Goal: Task Accomplishment & Management: Manage account settings

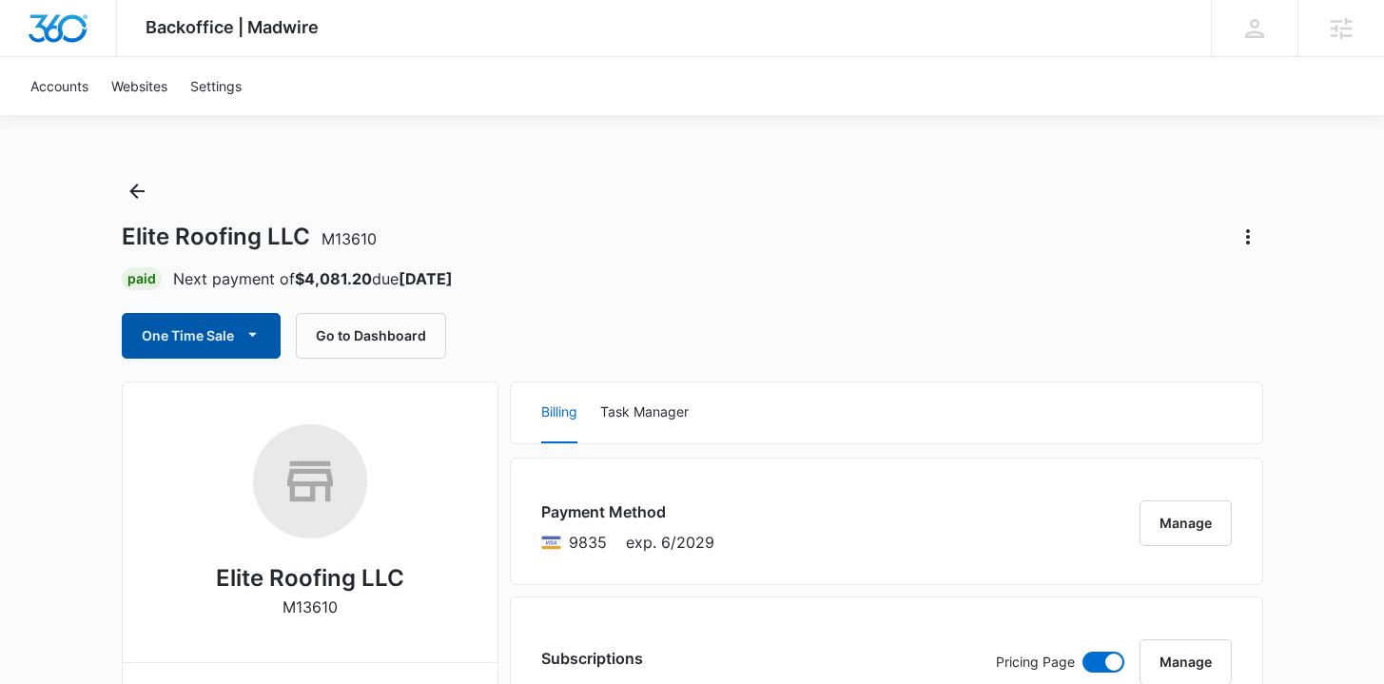
click at [233, 329] on button "One Time Sale" at bounding box center [201, 336] width 159 height 46
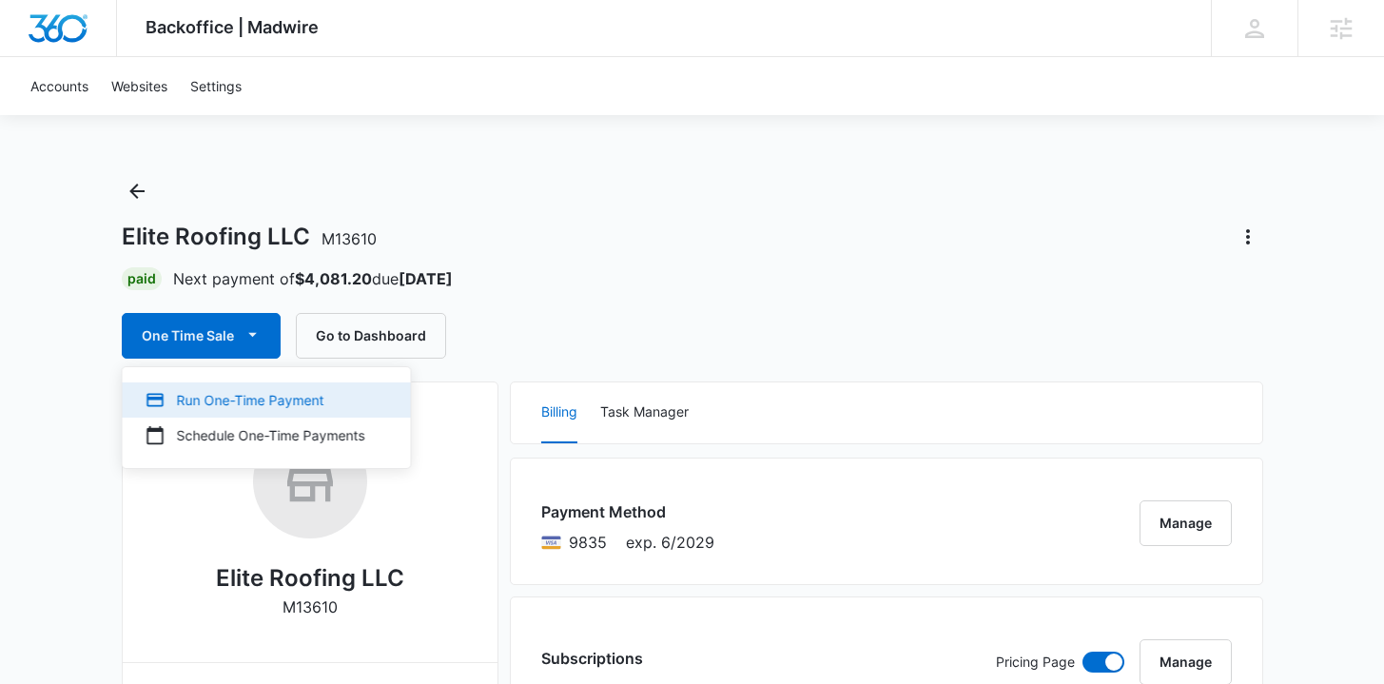
click at [227, 395] on div "Run One-Time Payment" at bounding box center [256, 400] width 220 height 20
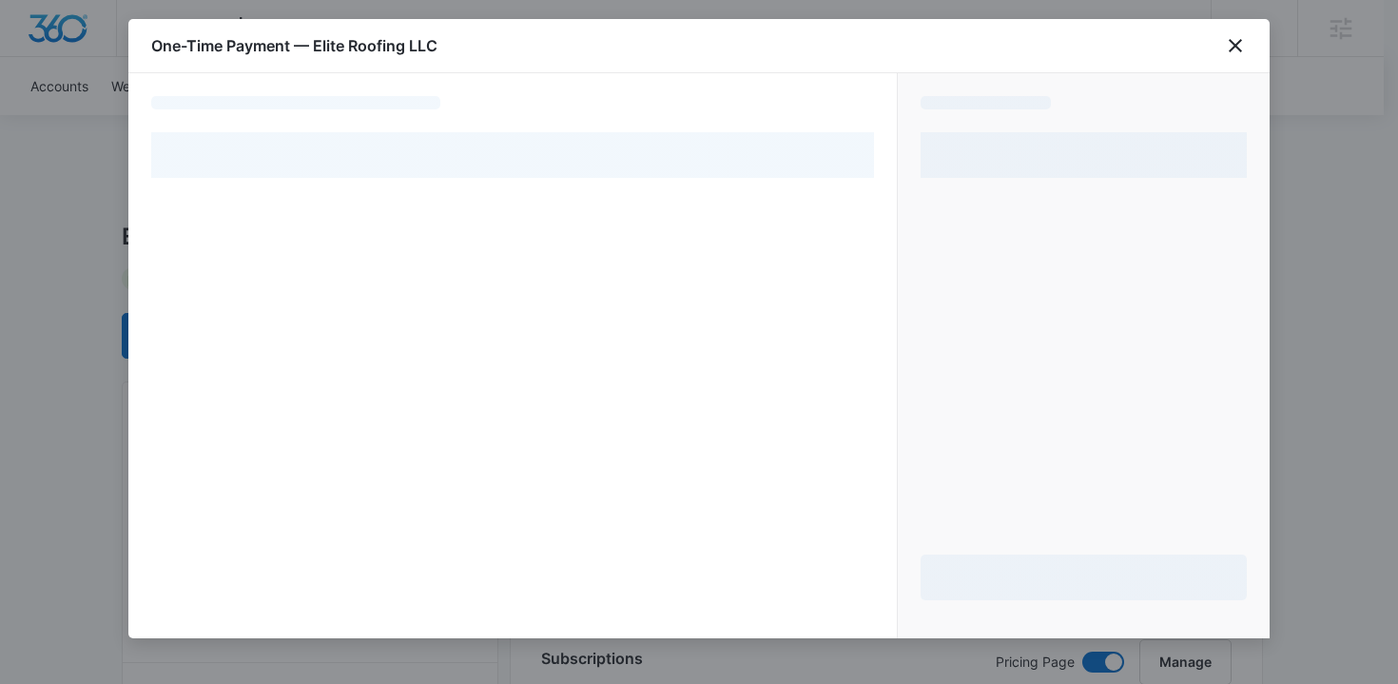
select select "pm_1PtaRXA4n8RTgNjUt8BxygLQ"
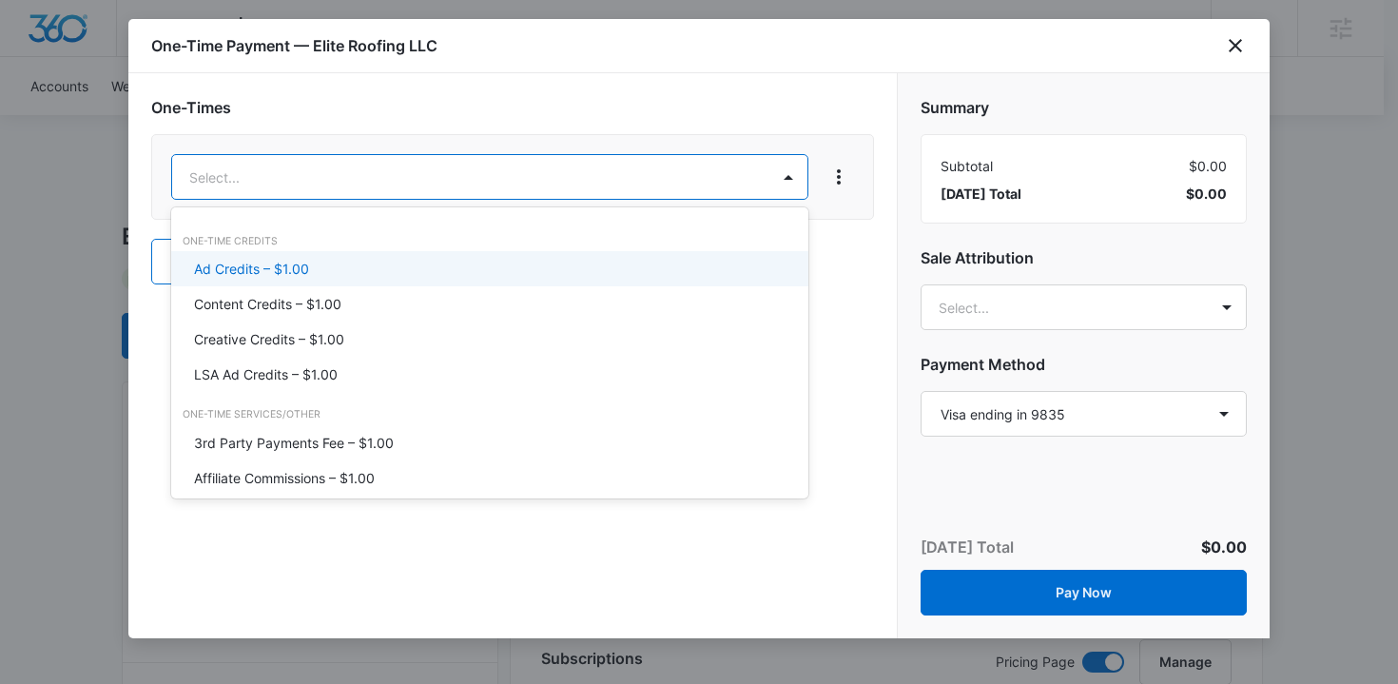
click at [437, 267] on div "Ad Credits – $1.00" at bounding box center [488, 269] width 588 height 20
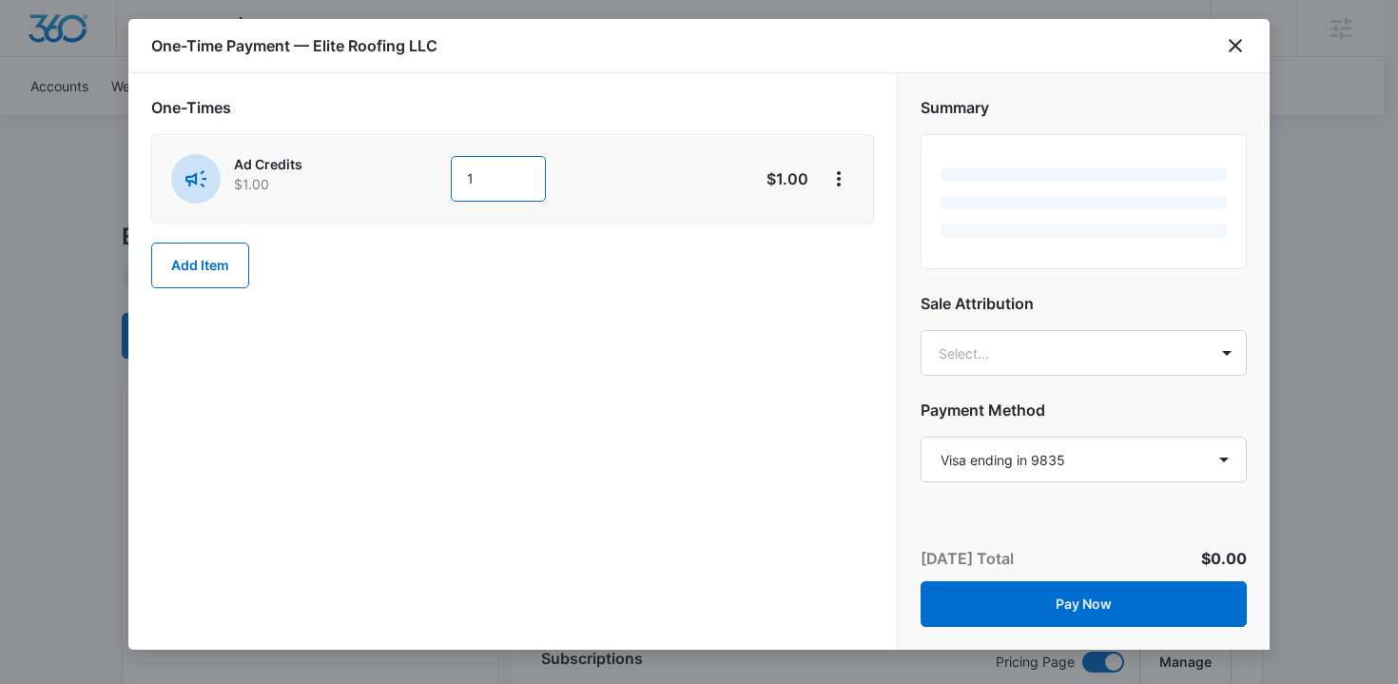
drag, startPoint x: 453, startPoint y: 187, endPoint x: 438, endPoint y: 189, distance: 14.4
click at [438, 189] on div "Ad Credits $1.00 1" at bounding box center [445, 178] width 548 height 49
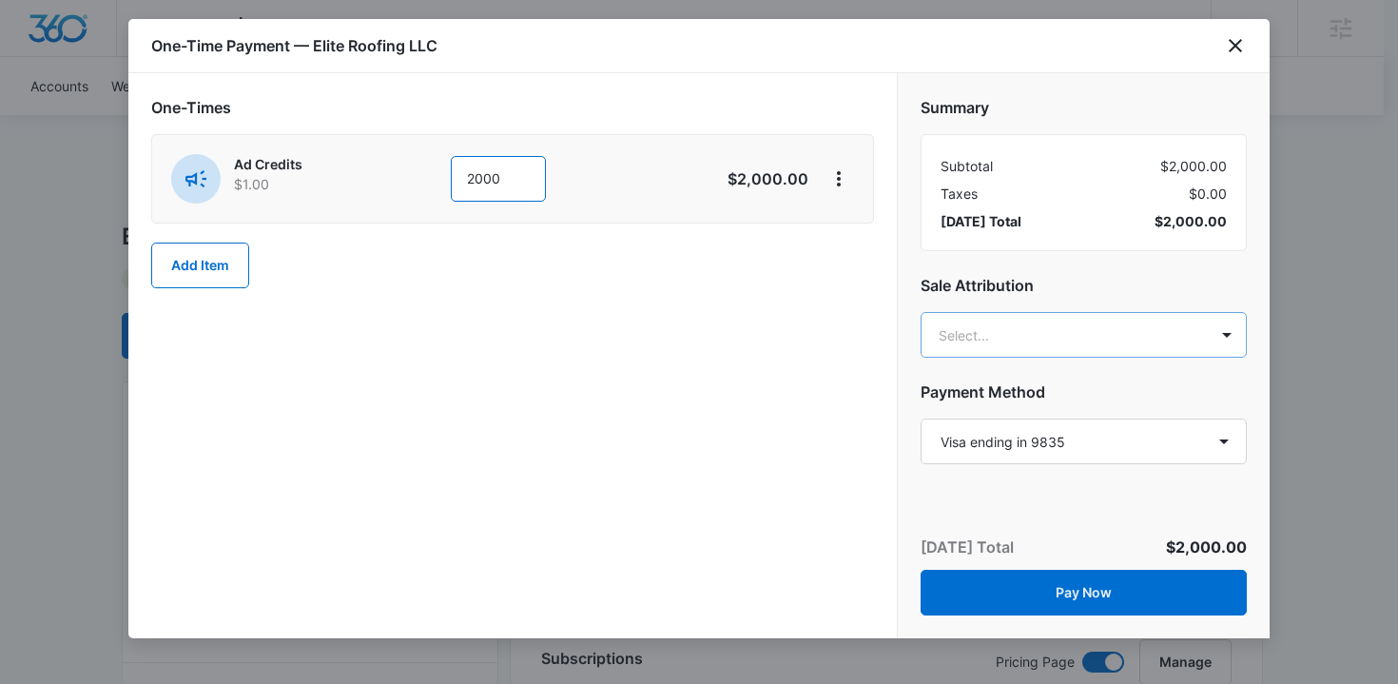
type input "2000"
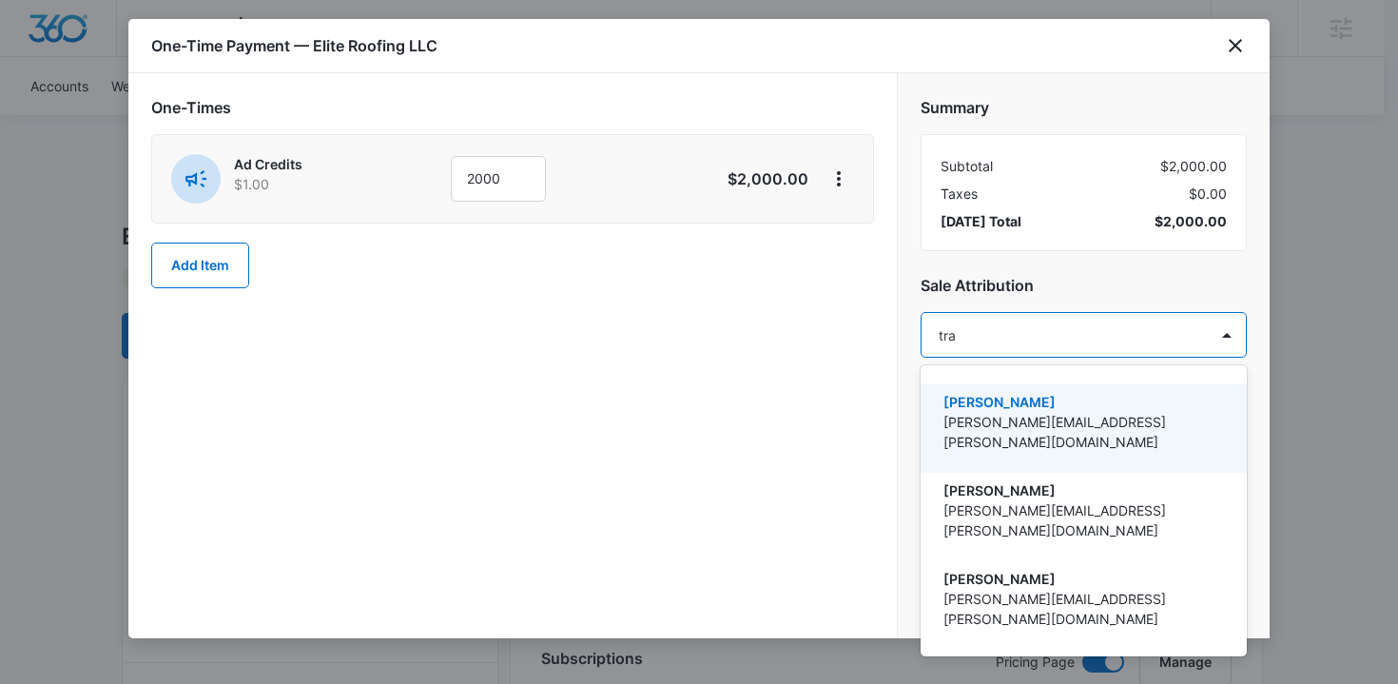
type input "trav"
click at [1044, 402] on p "[PERSON_NAME]" at bounding box center [1081, 402] width 277 height 20
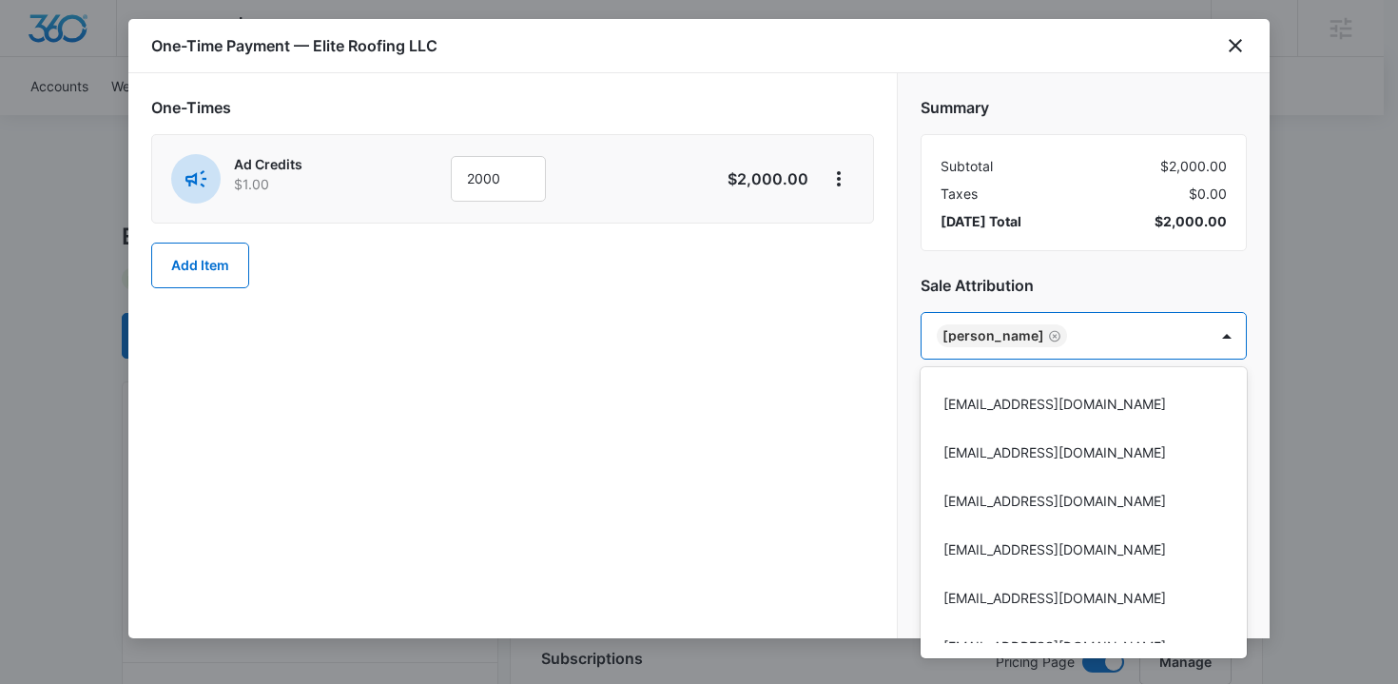
click at [781, 398] on div at bounding box center [699, 342] width 1398 height 684
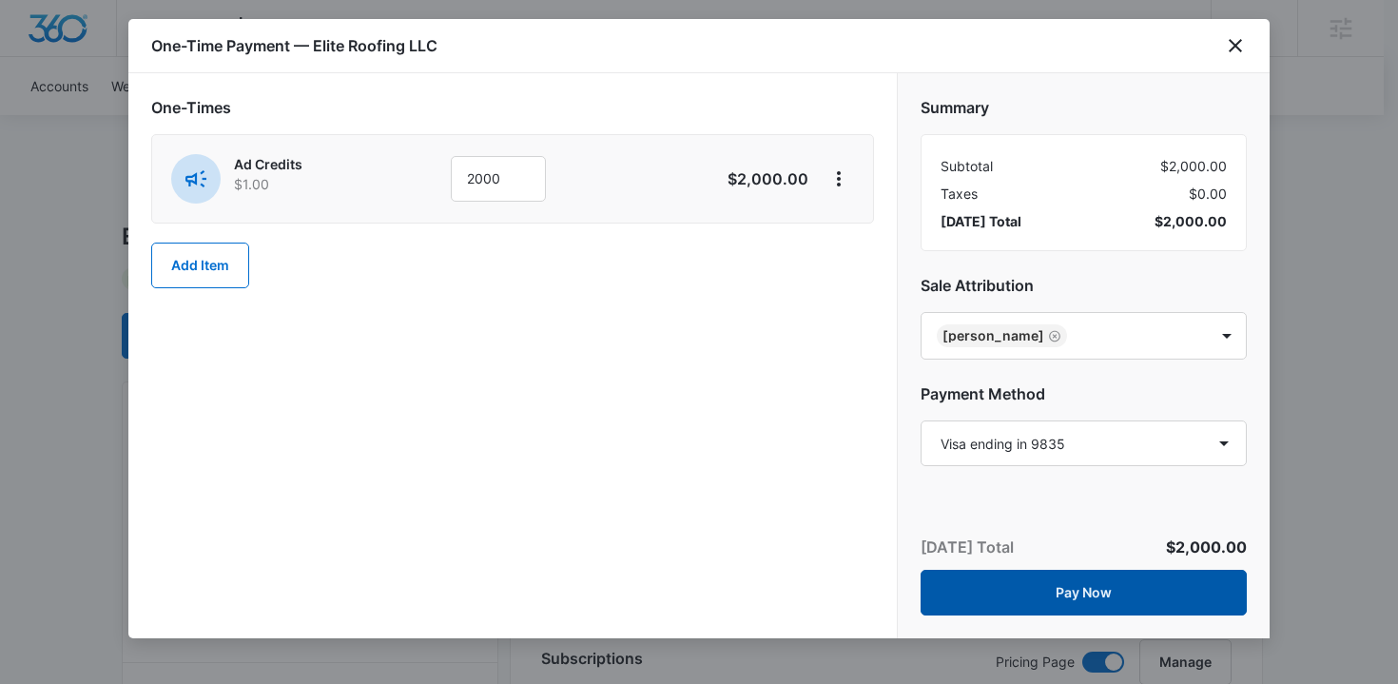
click at [1038, 595] on button "Pay Now" at bounding box center [1084, 593] width 326 height 46
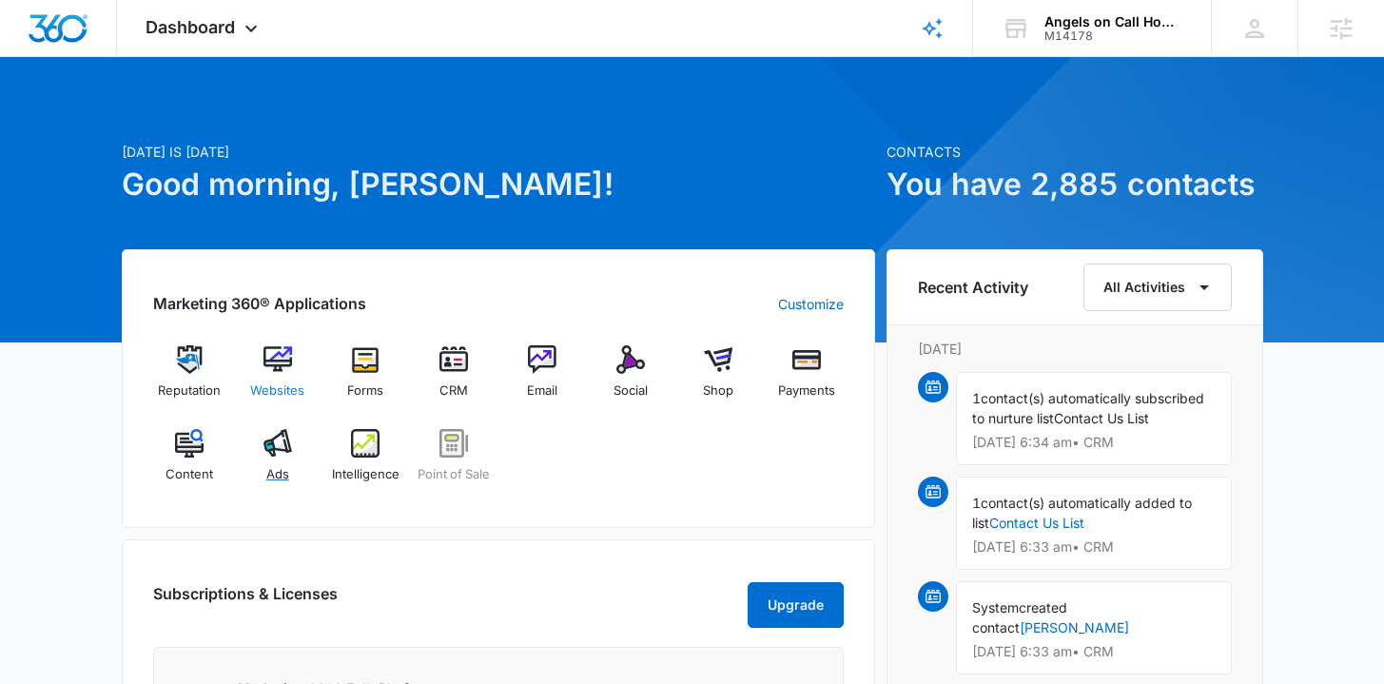
click at [281, 451] on img at bounding box center [277, 443] width 29 height 29
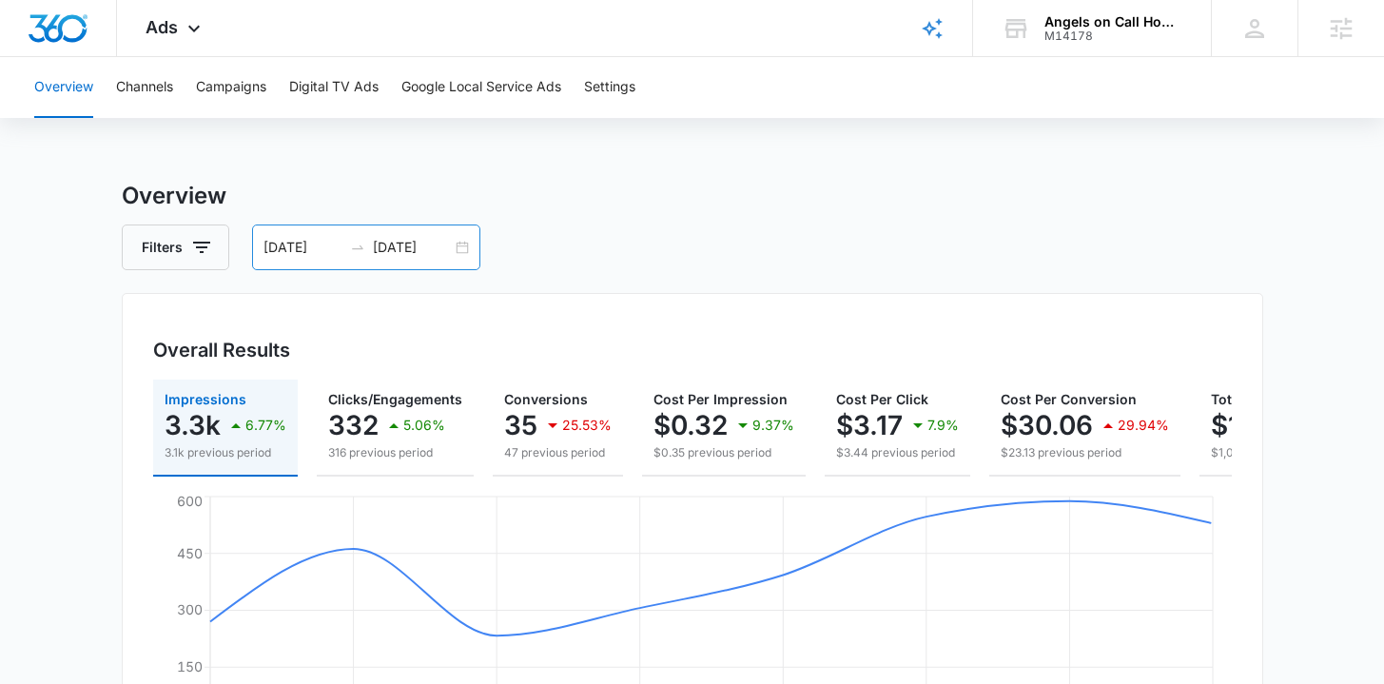
click at [464, 248] on div "08/28/2025 09/04/2025" at bounding box center [366, 247] width 228 height 46
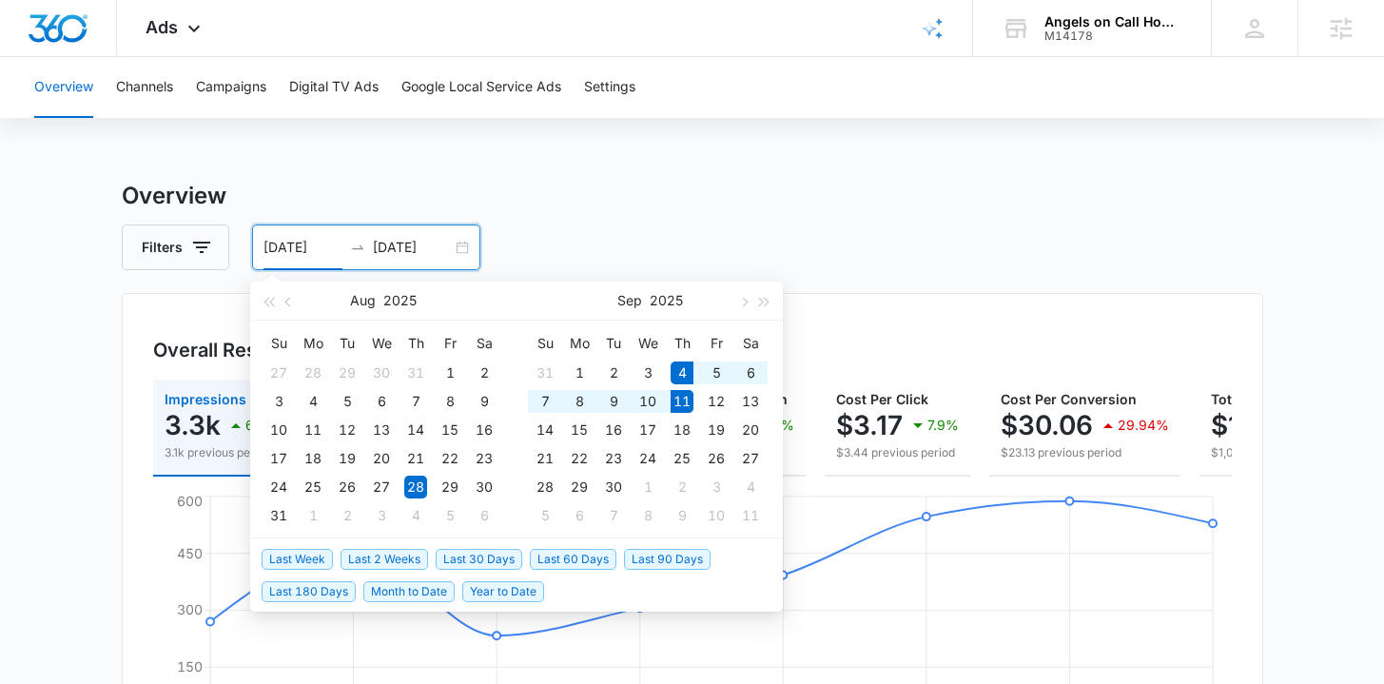
click at [312, 554] on span "Last Week" at bounding box center [297, 559] width 71 height 21
type input "09/04/2025"
type input "09/11/2025"
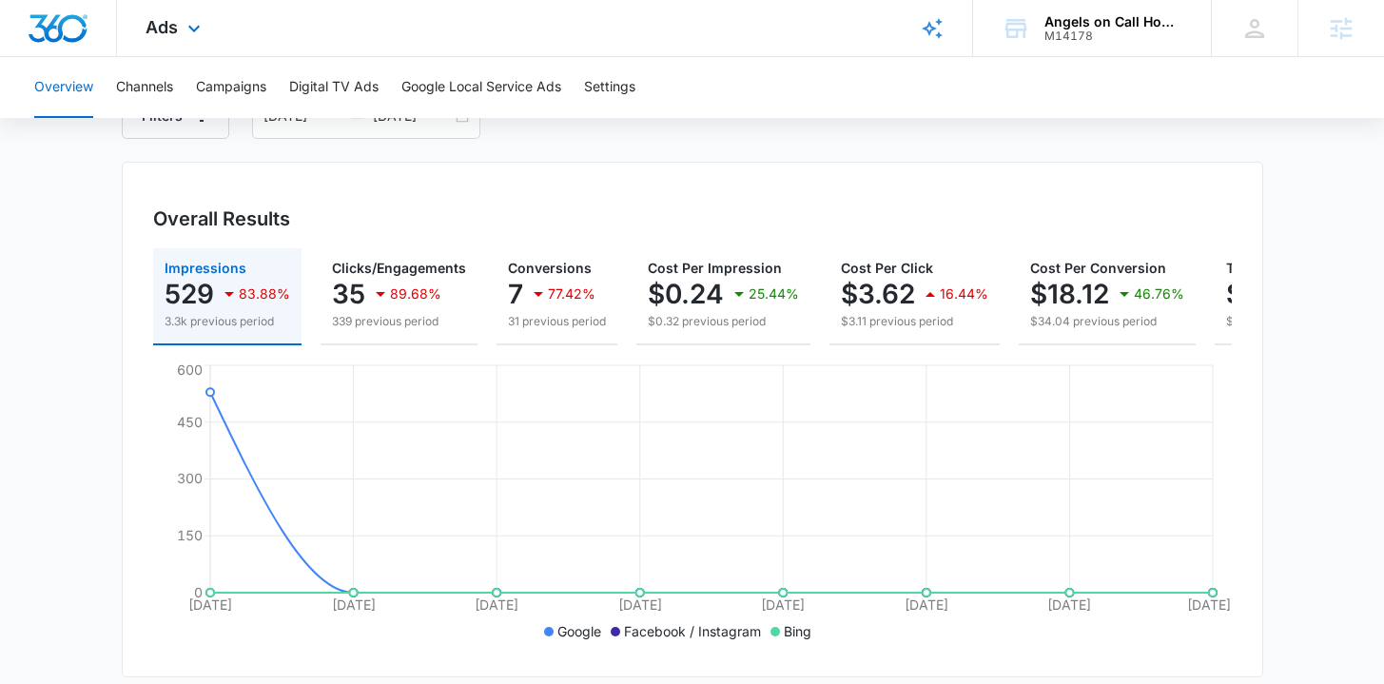
click at [64, 26] on img "Dashboard" at bounding box center [58, 28] width 61 height 29
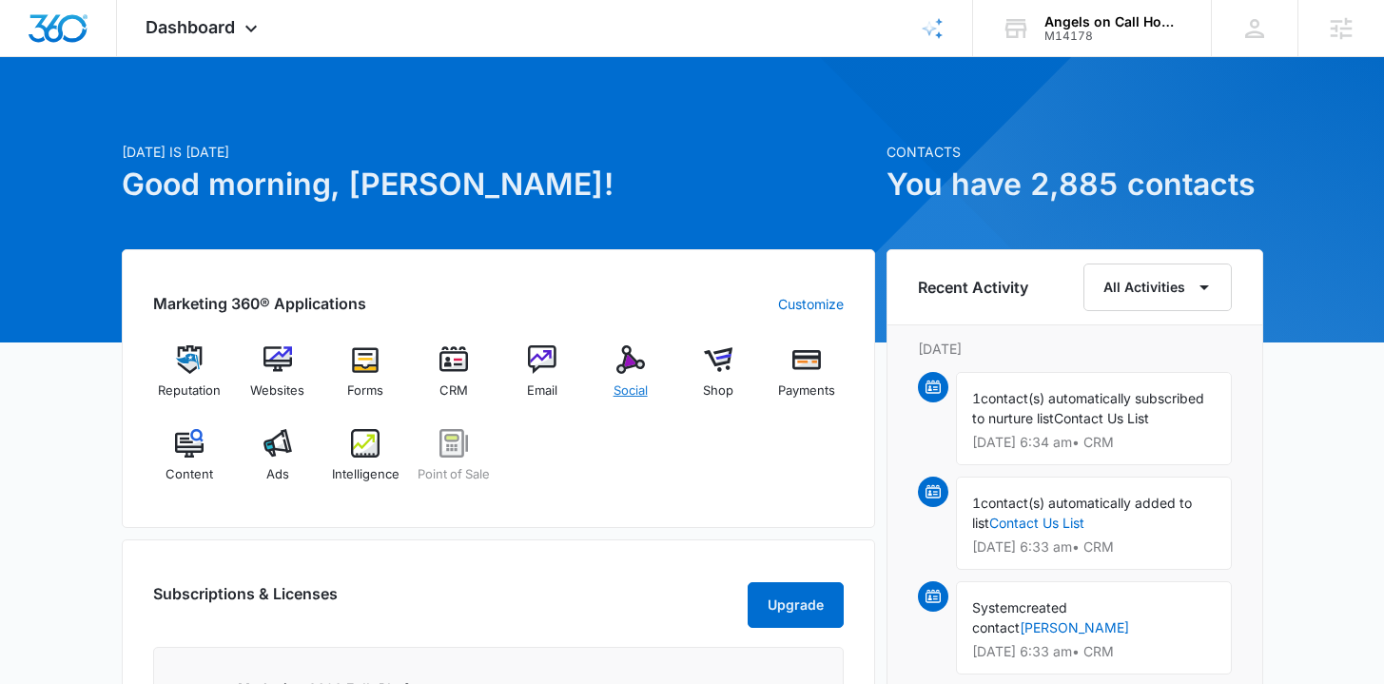
click at [614, 375] on div "Social" at bounding box center [629, 379] width 73 height 68
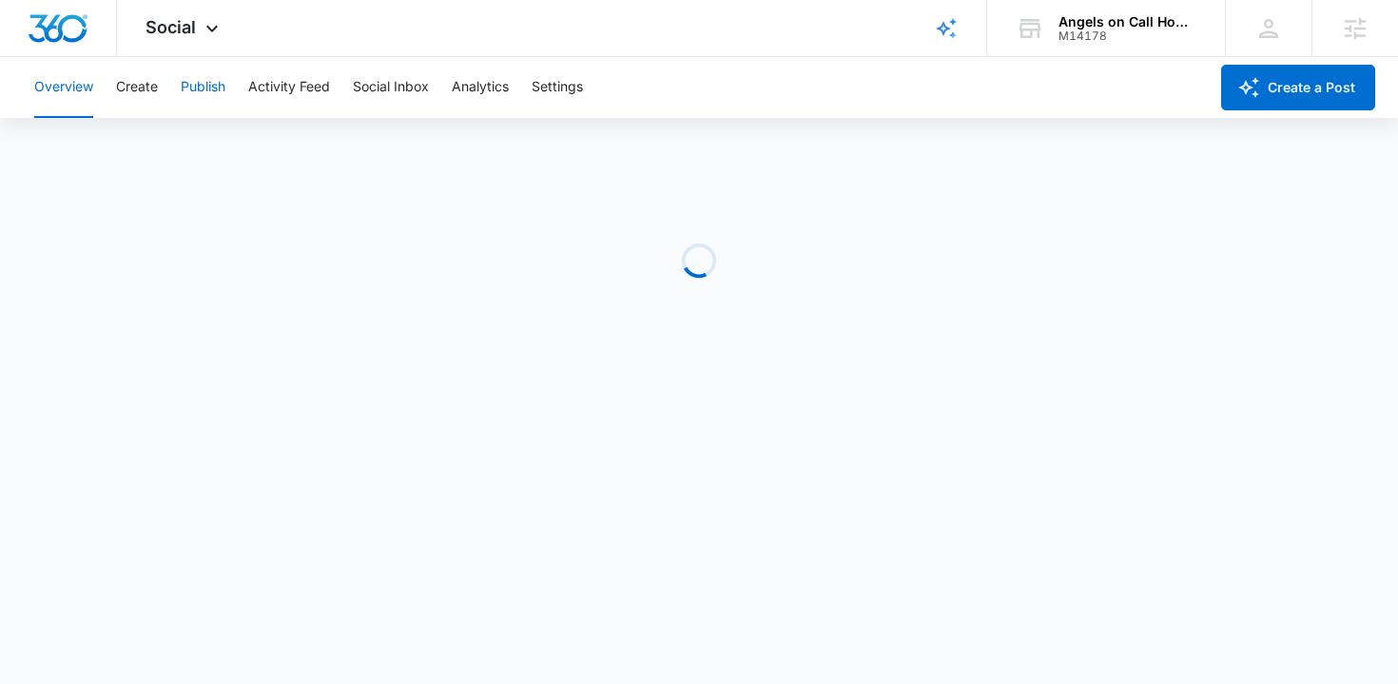
click at [183, 87] on button "Publish" at bounding box center [203, 87] width 45 height 61
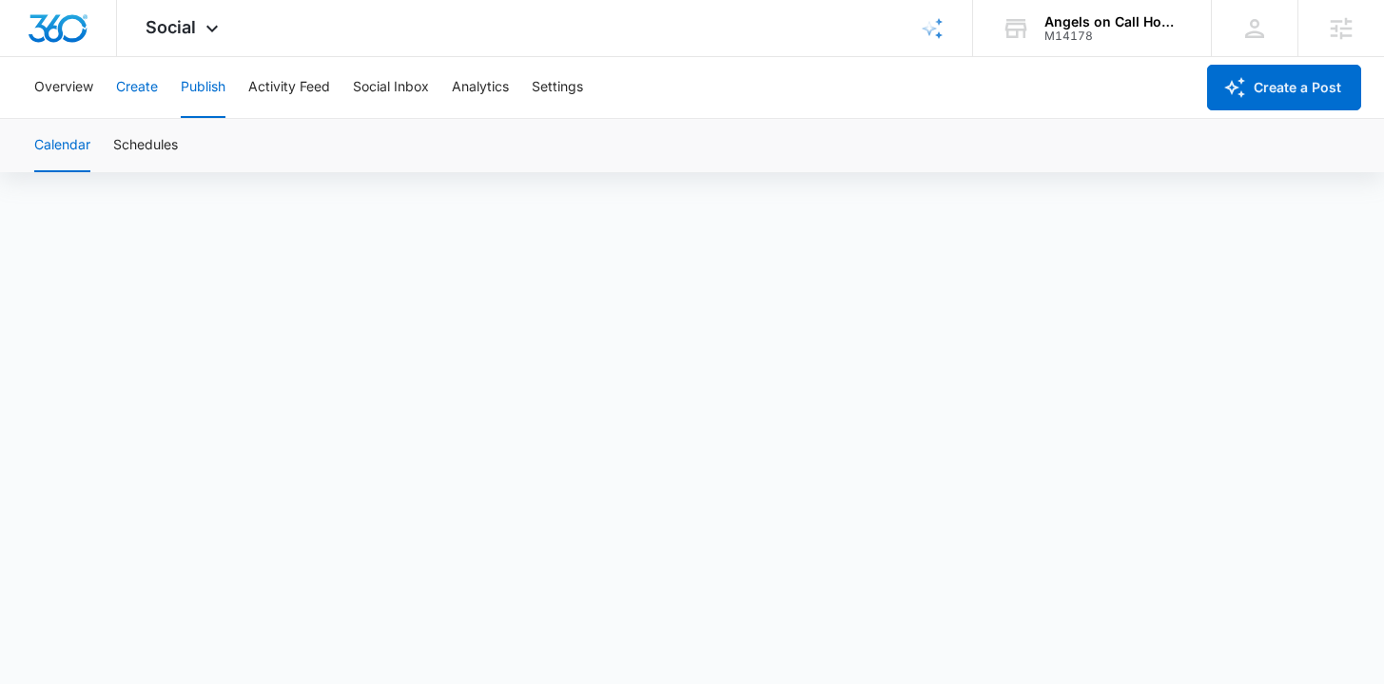
click at [146, 95] on button "Create" at bounding box center [137, 87] width 42 height 61
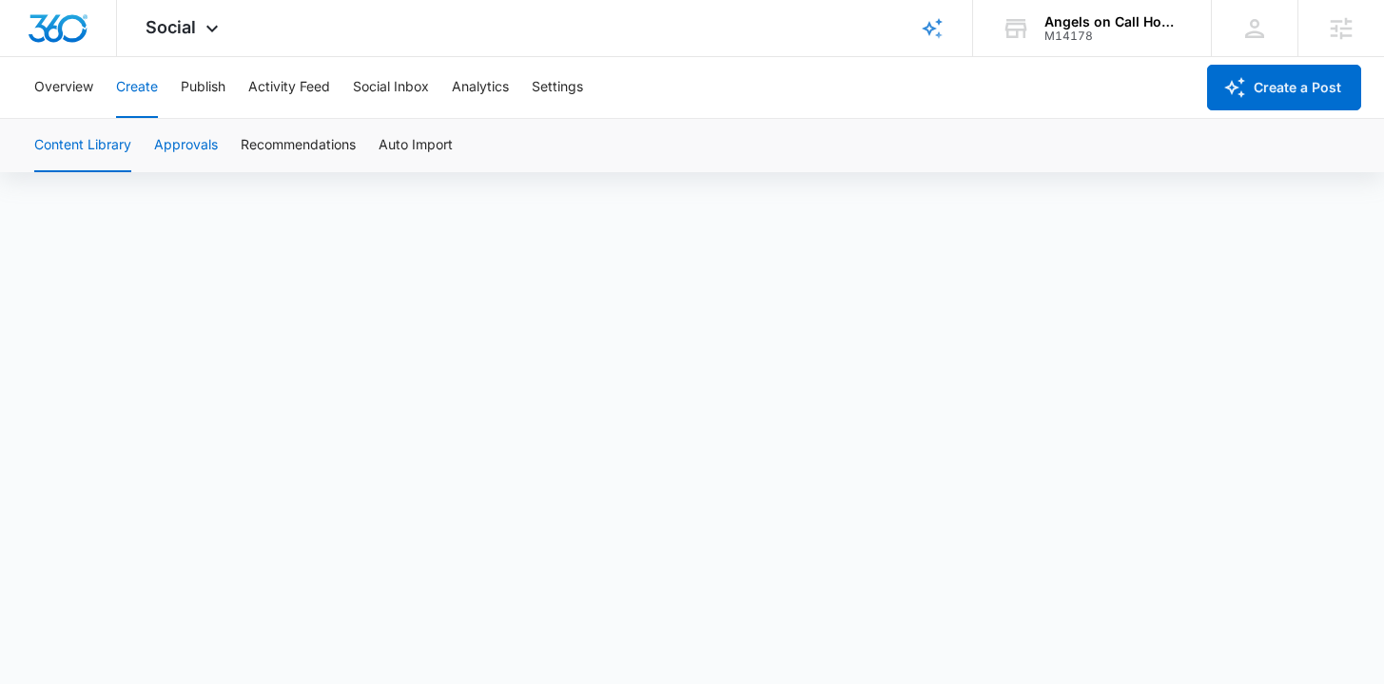
click at [201, 153] on button "Approvals" at bounding box center [186, 145] width 64 height 53
click at [198, 92] on button "Publish" at bounding box center [203, 87] width 45 height 61
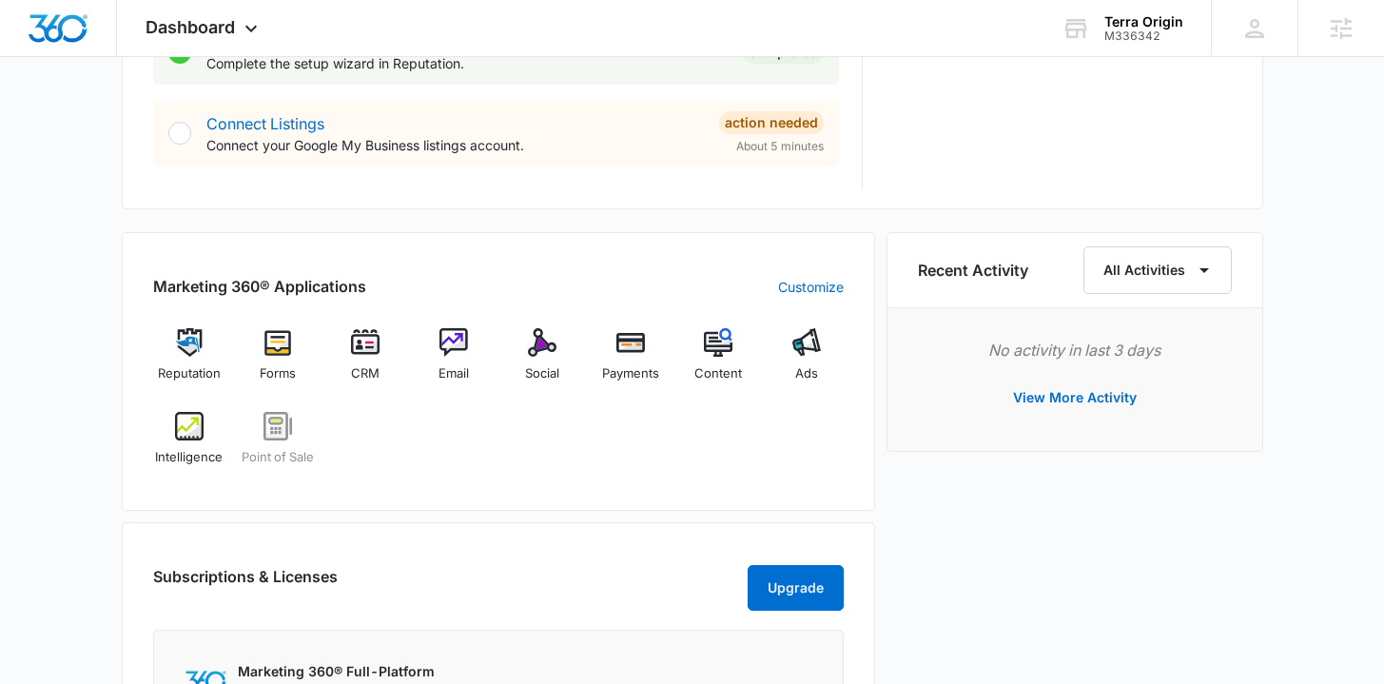
scroll to position [1010, 0]
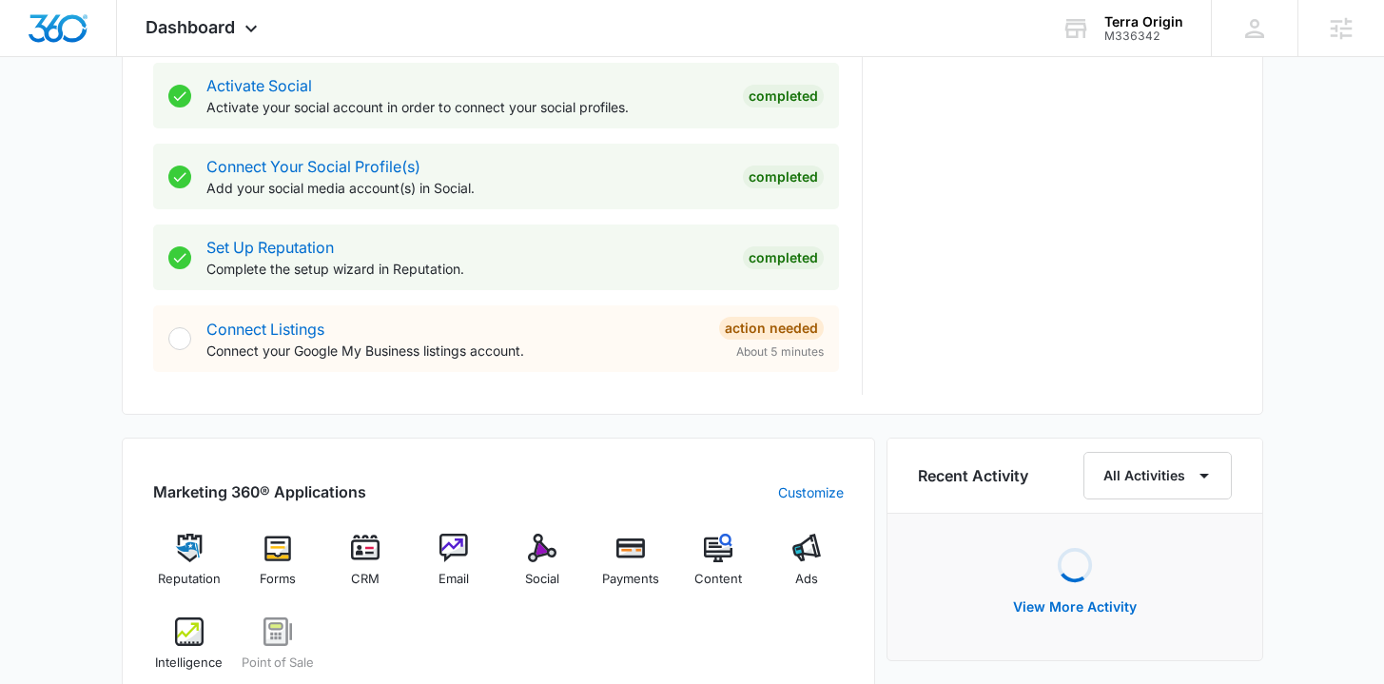
scroll to position [809, 0]
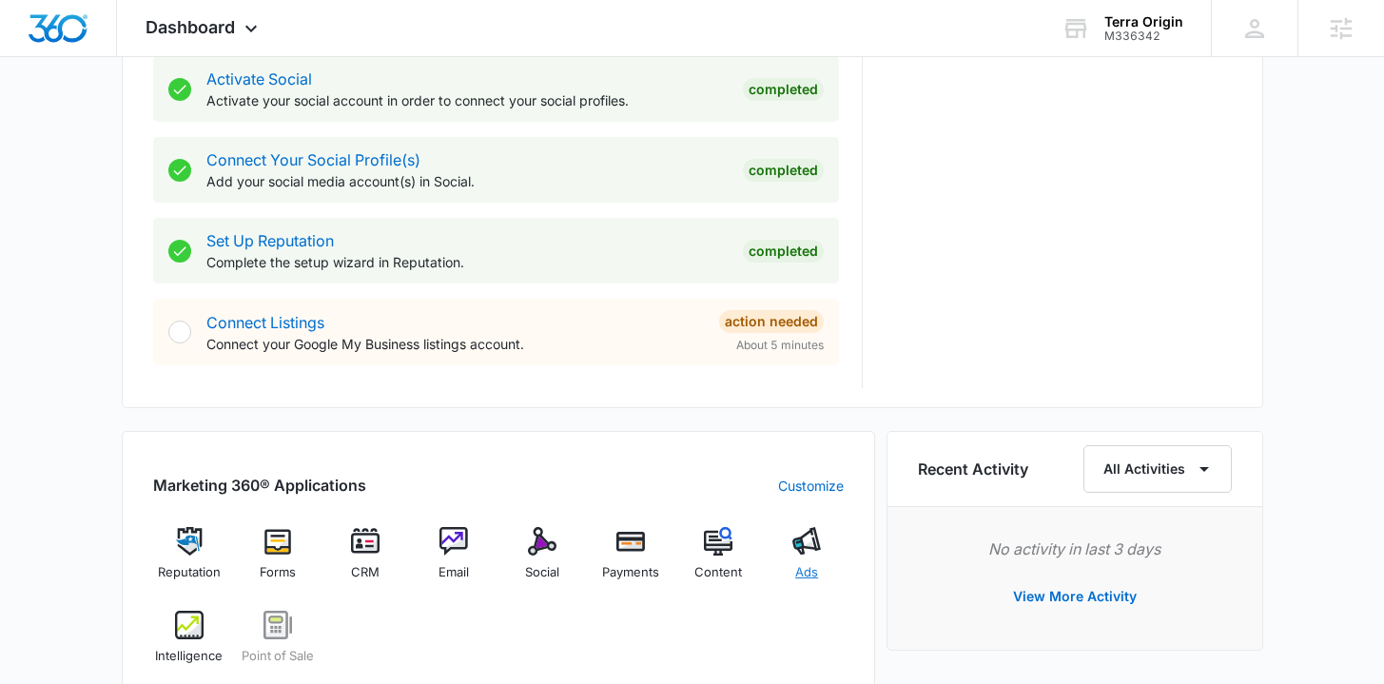
click at [795, 573] on span "Ads" at bounding box center [806, 572] width 23 height 19
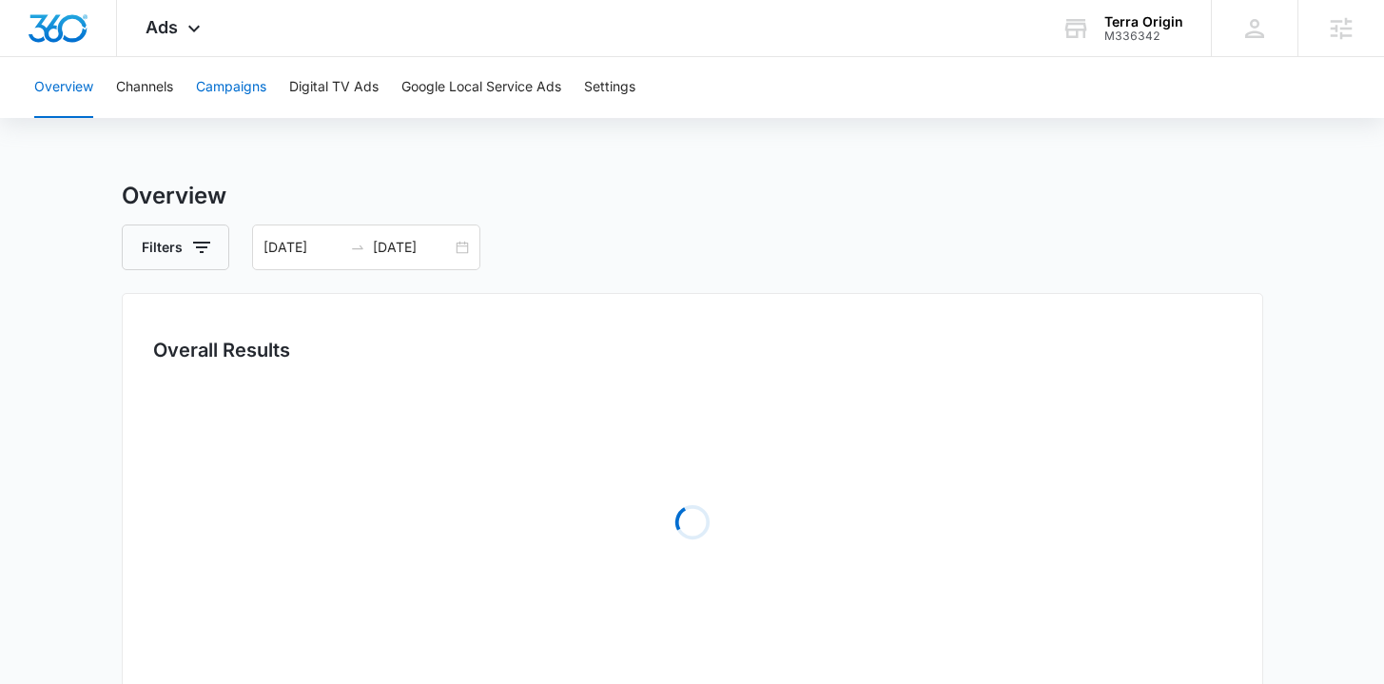
click at [201, 88] on button "Campaigns" at bounding box center [231, 87] width 70 height 61
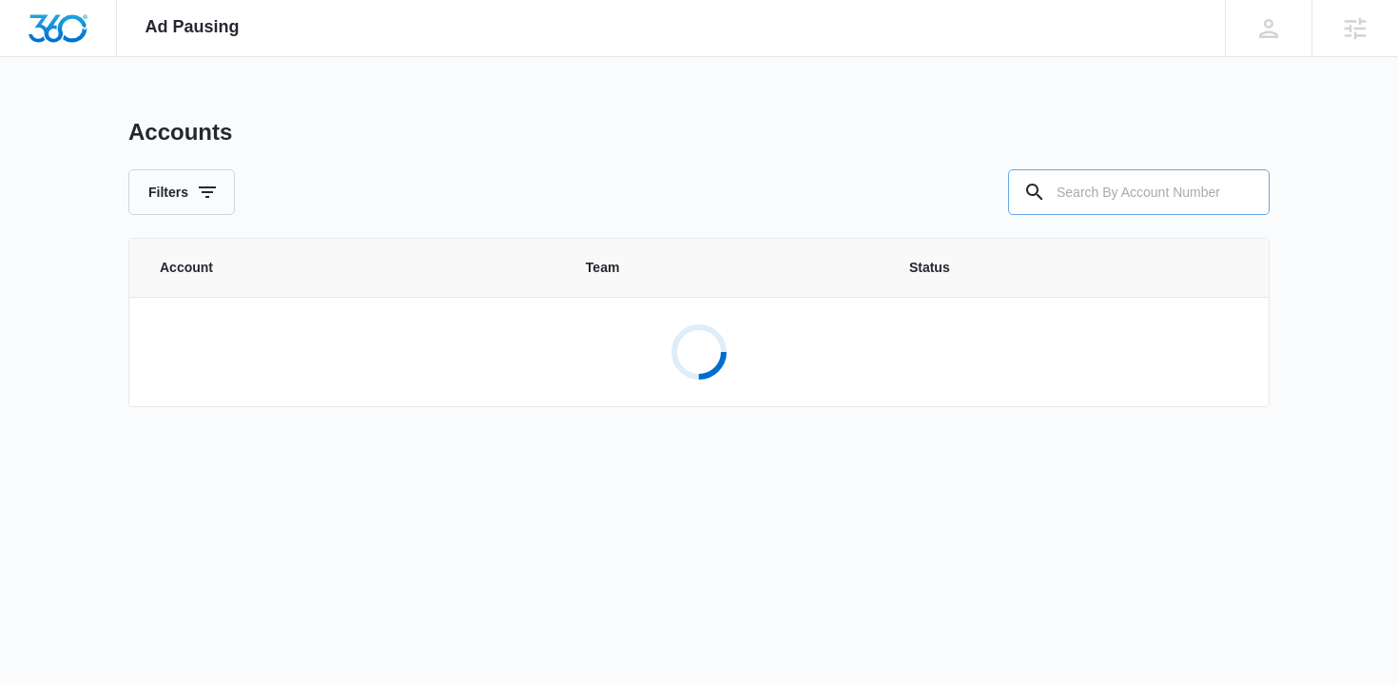
click at [1048, 190] on div at bounding box center [1034, 192] width 30 height 46
click at [1083, 186] on input "text" at bounding box center [1139, 192] width 262 height 46
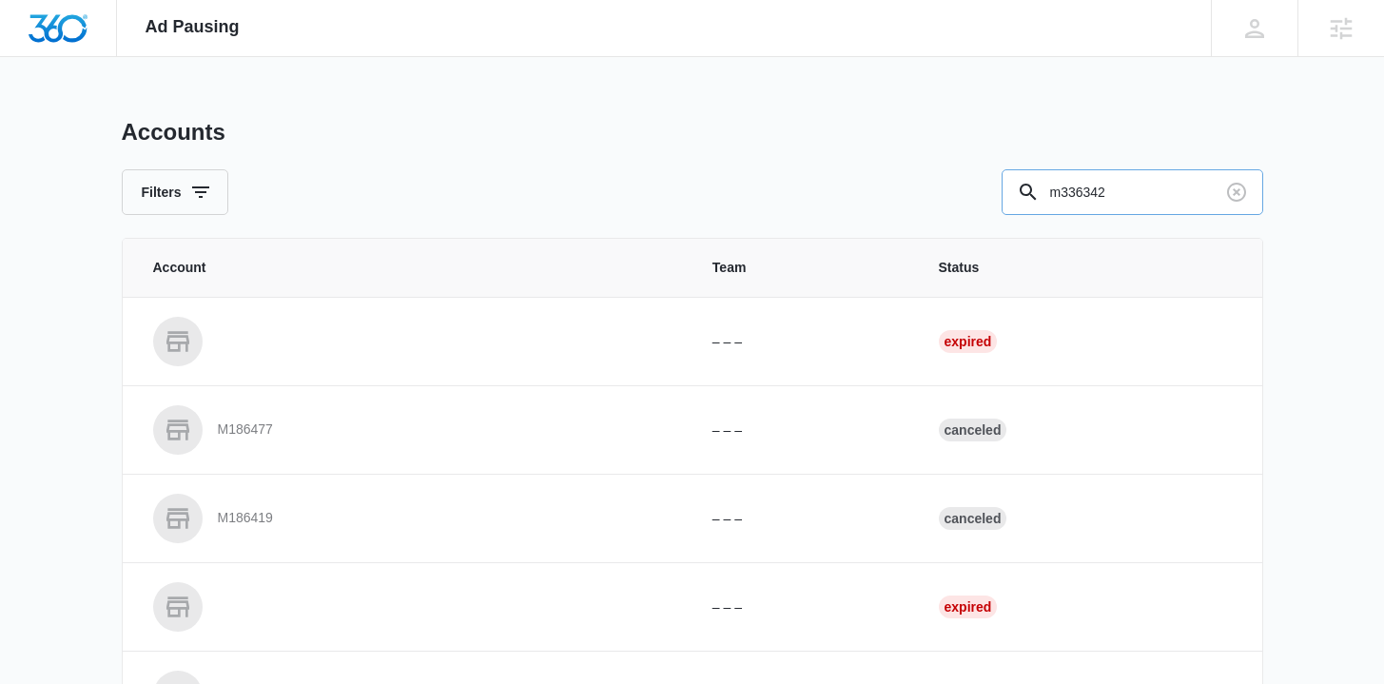
type input "m336342"
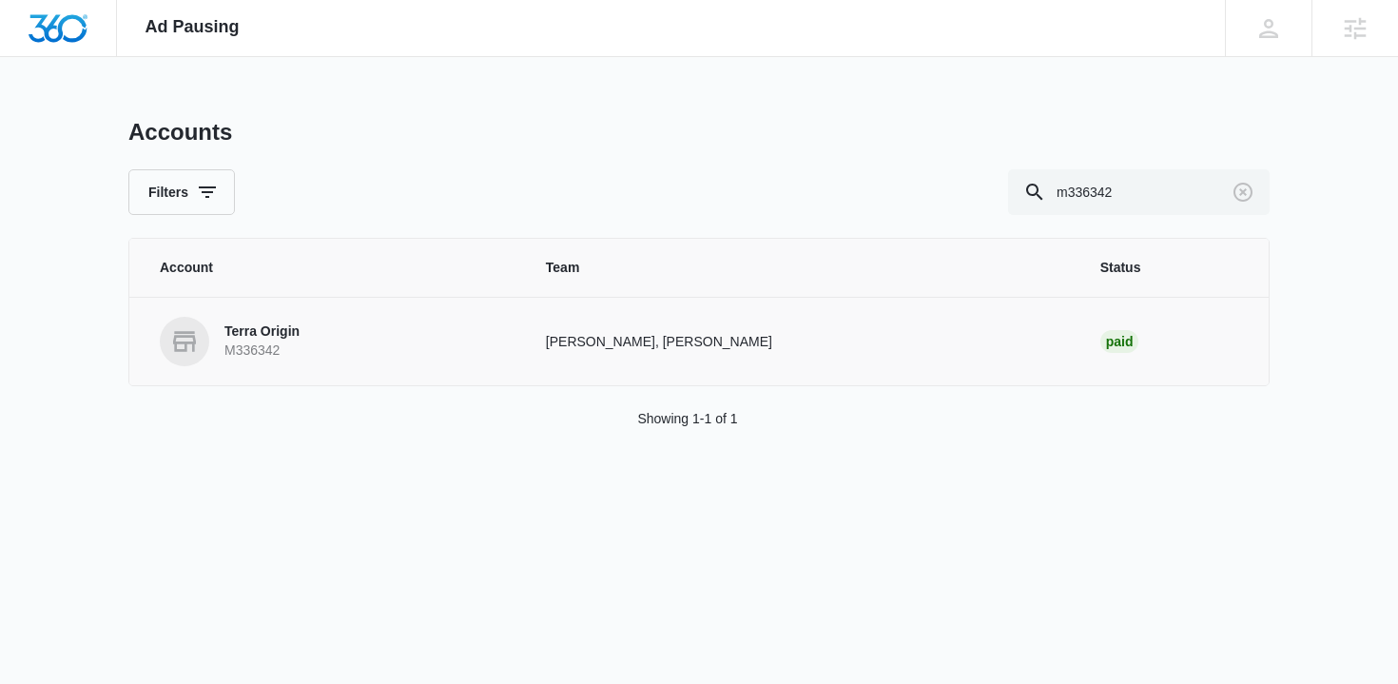
click at [260, 333] on p "Terra Origin" at bounding box center [261, 331] width 75 height 19
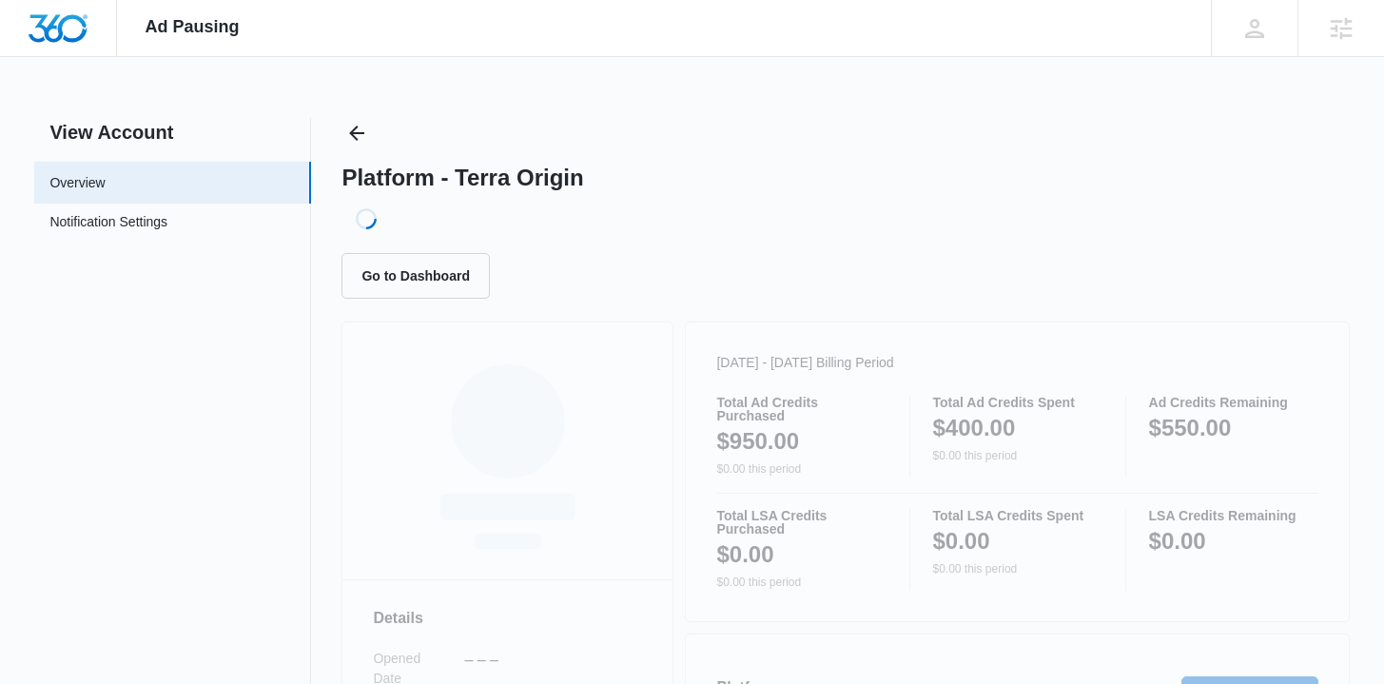
scroll to position [454, 0]
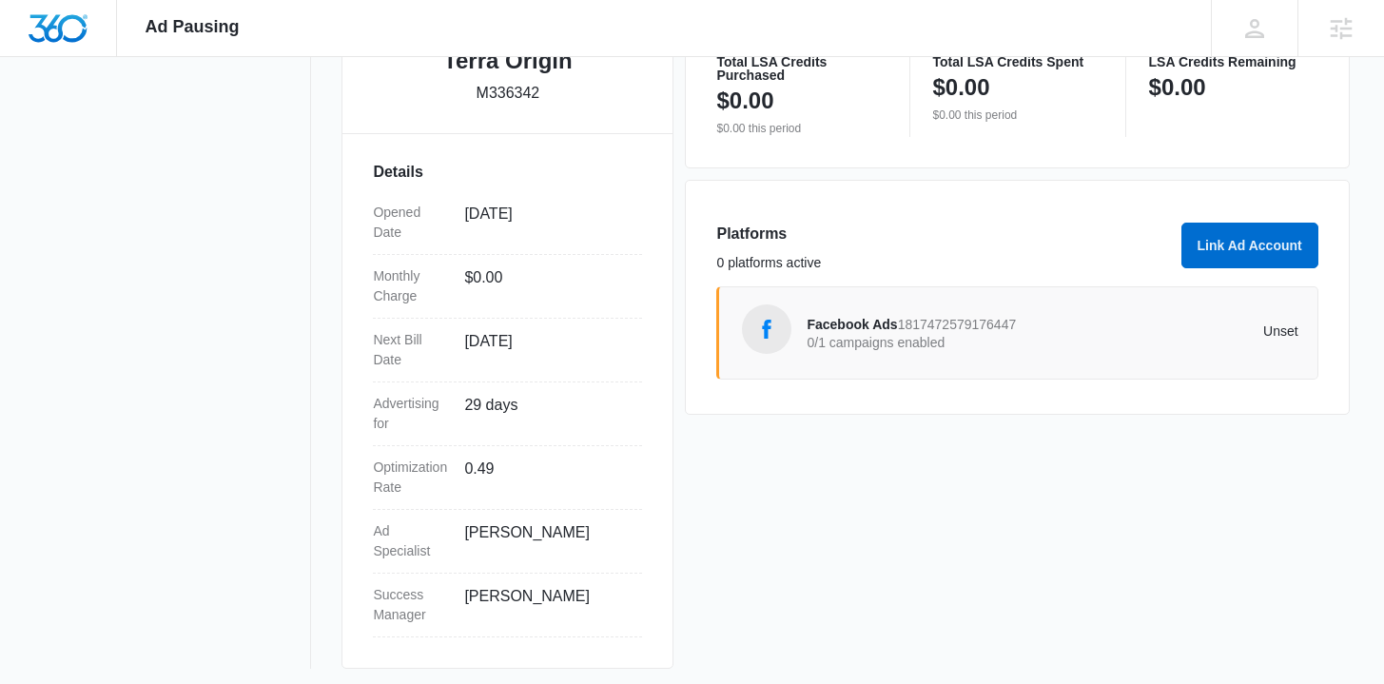
click at [847, 320] on span "Facebook Ads" at bounding box center [851, 324] width 90 height 15
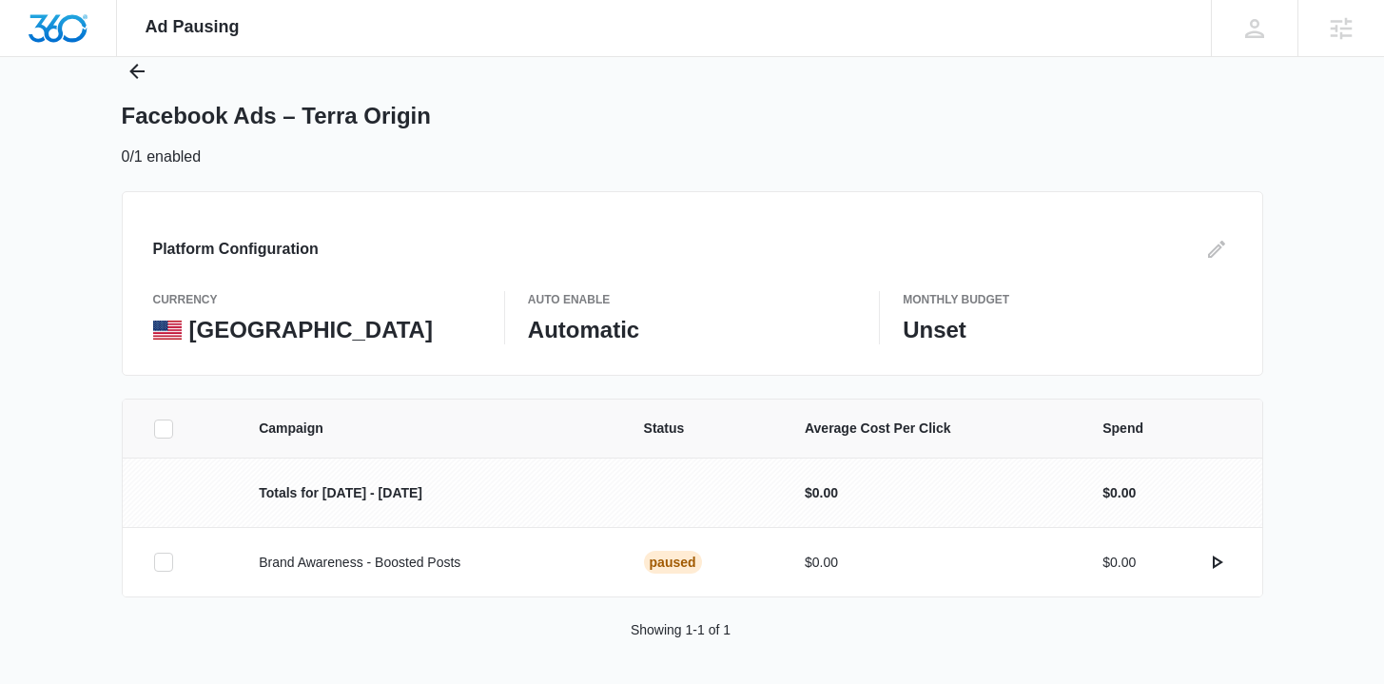
scroll to position [64, 0]
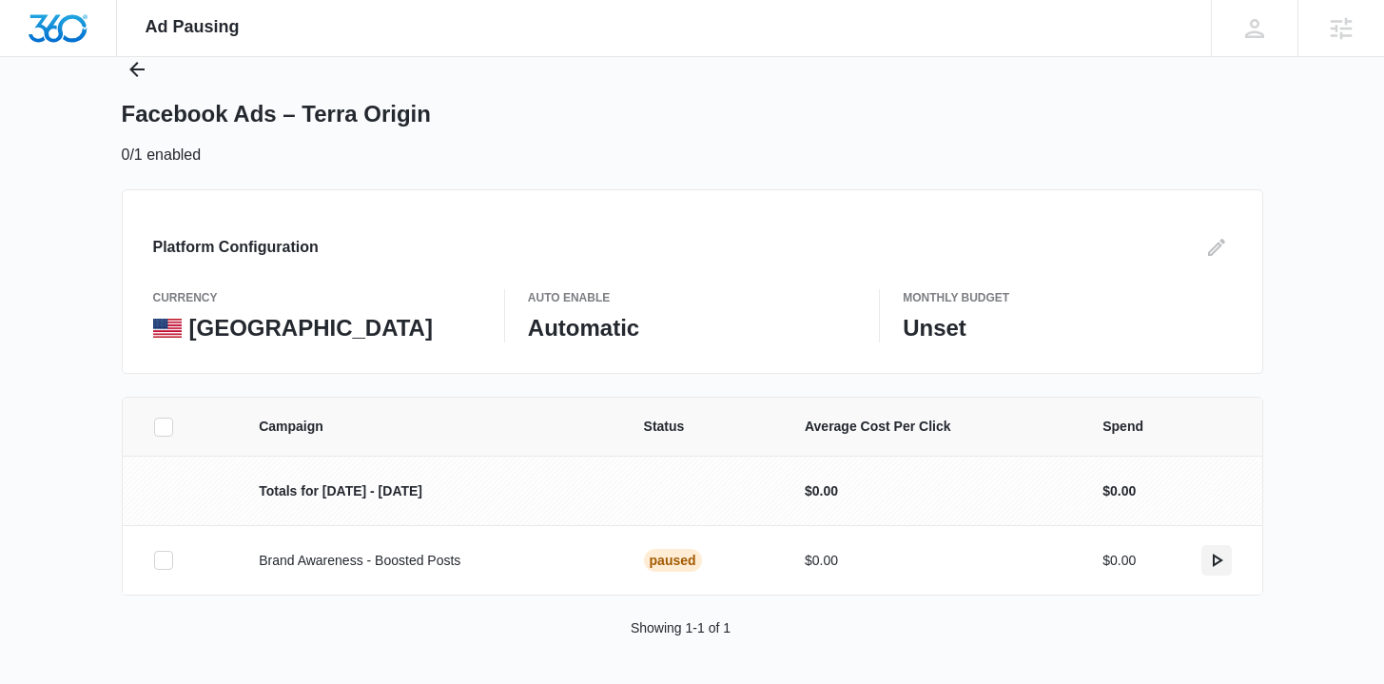
click at [1216, 557] on icon "actions.activate" at bounding box center [1216, 560] width 23 height 23
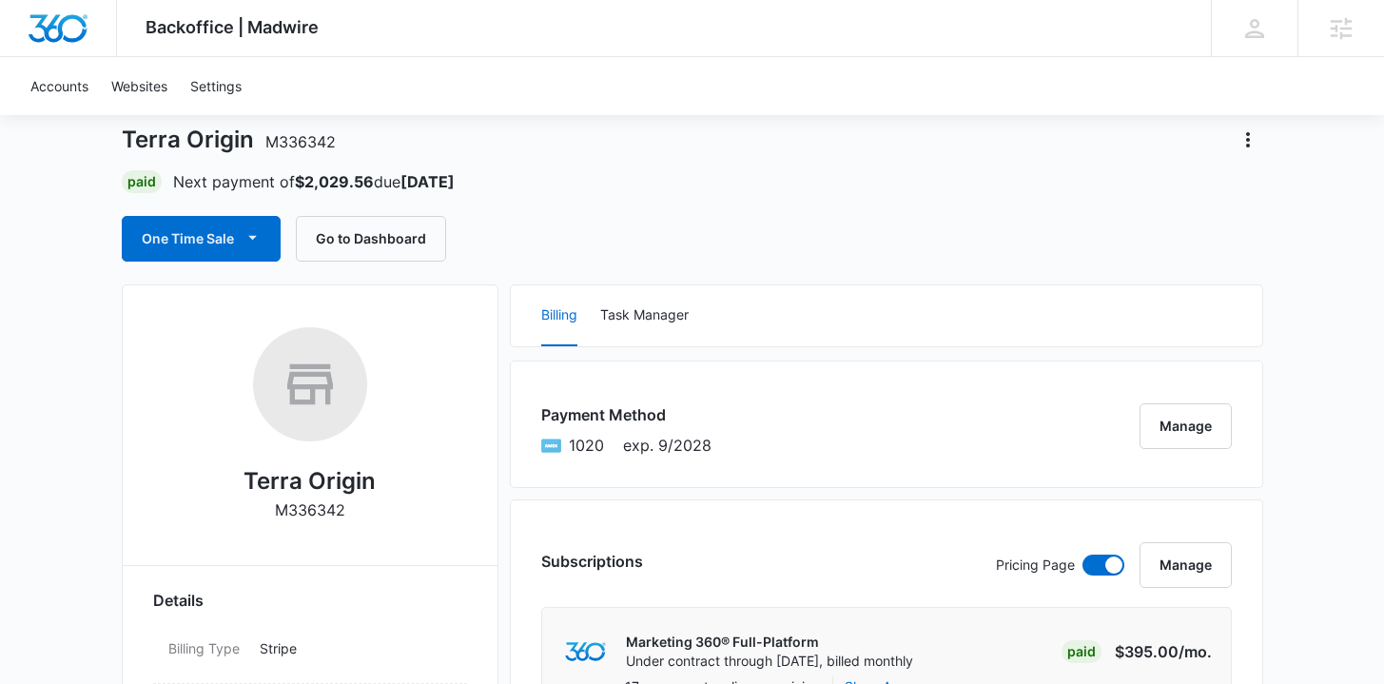
scroll to position [50, 0]
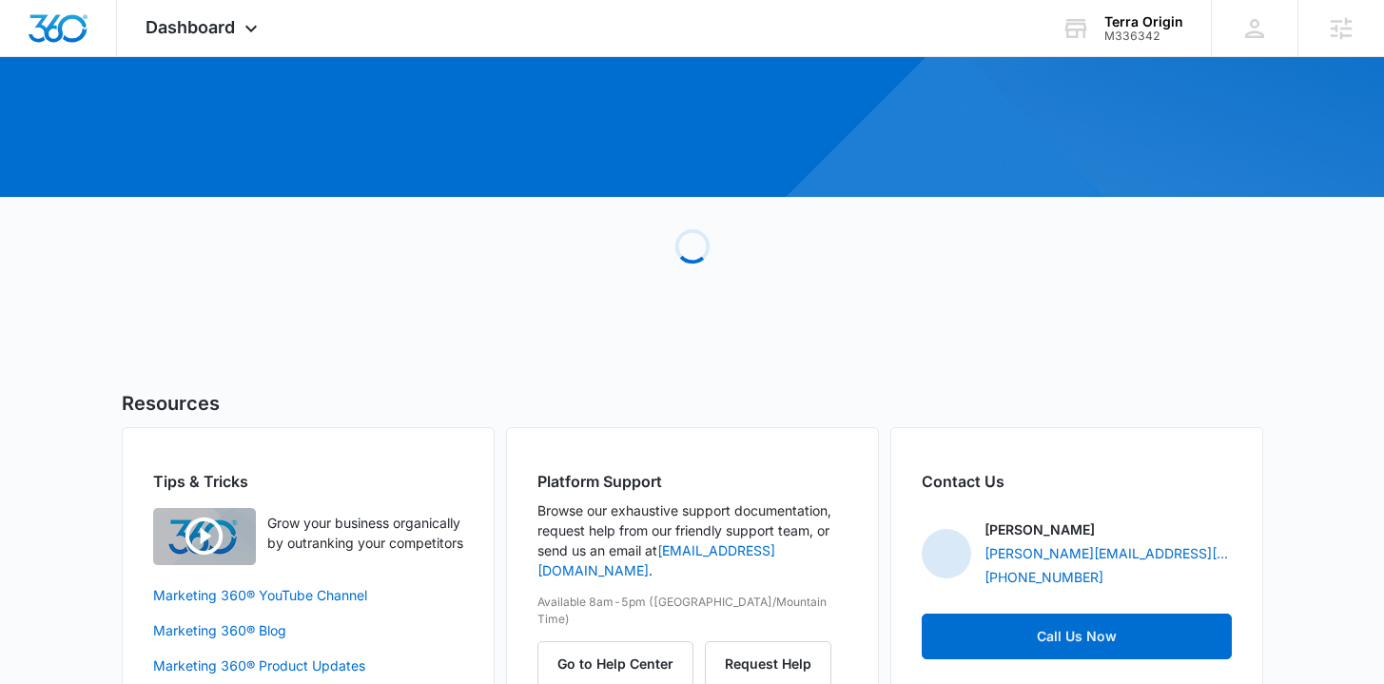
scroll to position [186, 0]
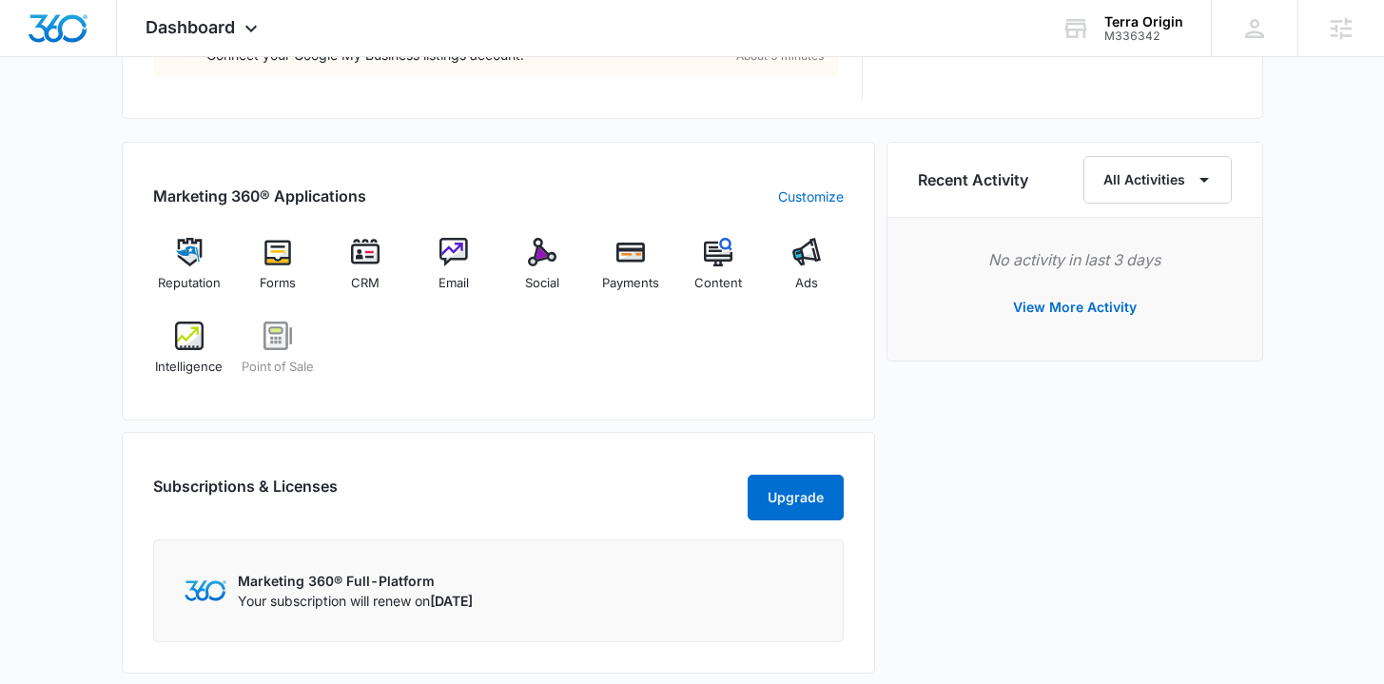
scroll to position [1101, 0]
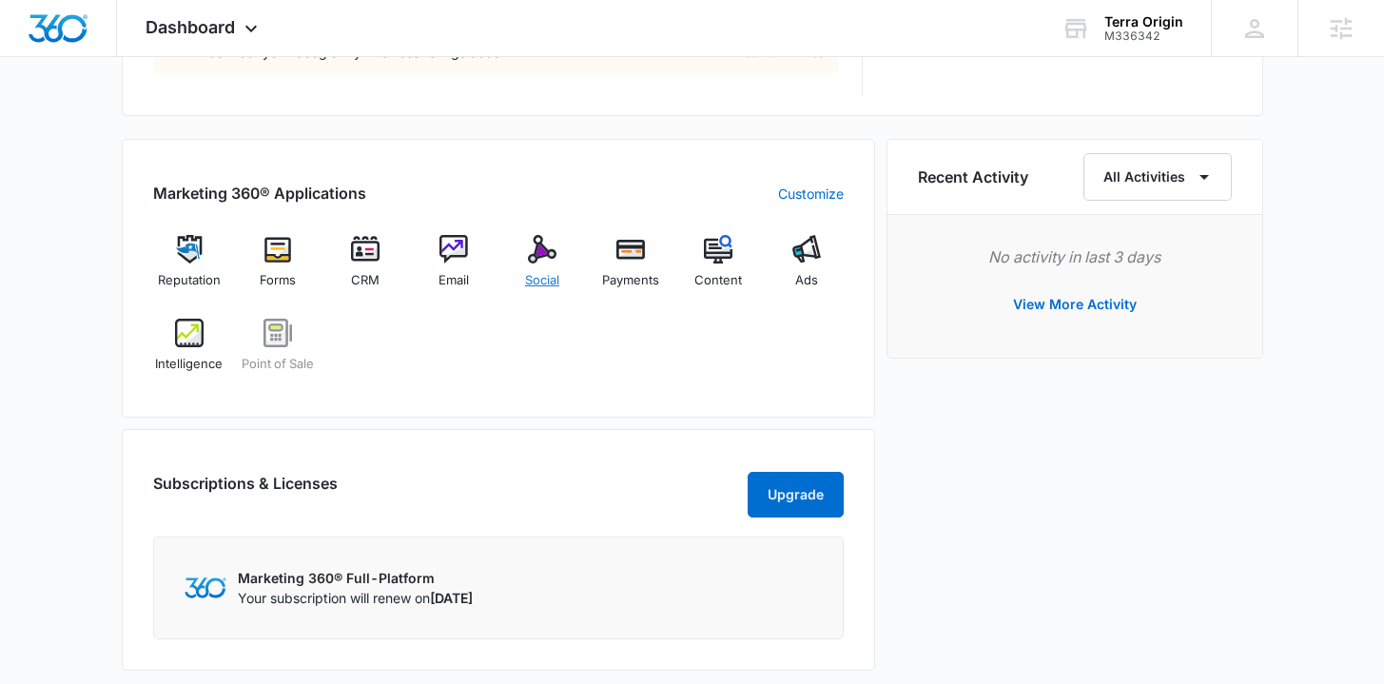
click at [553, 282] on span "Social" at bounding box center [542, 280] width 34 height 19
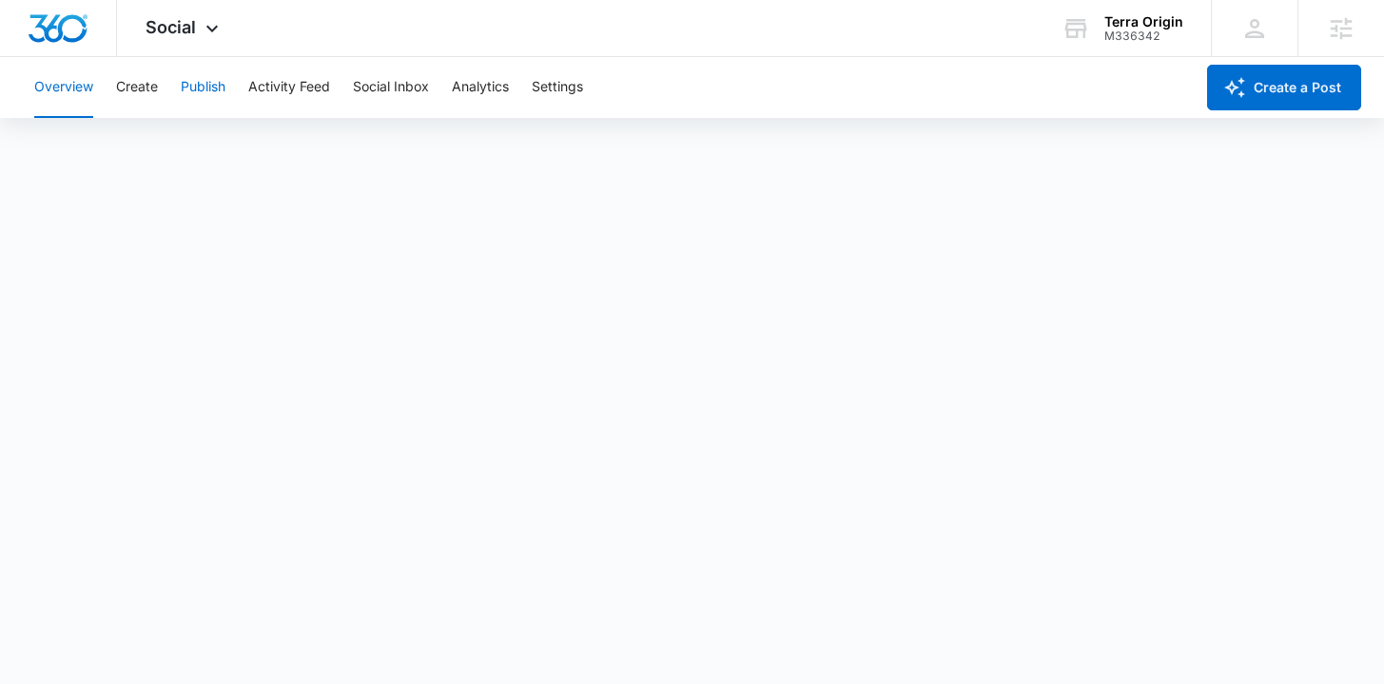
click at [215, 95] on button "Publish" at bounding box center [203, 87] width 45 height 61
click at [161, 132] on button "Schedules" at bounding box center [145, 145] width 65 height 53
click at [83, 151] on button "Calendar" at bounding box center [62, 145] width 56 height 53
click at [1113, 25] on div "Terra Origin" at bounding box center [1143, 21] width 79 height 15
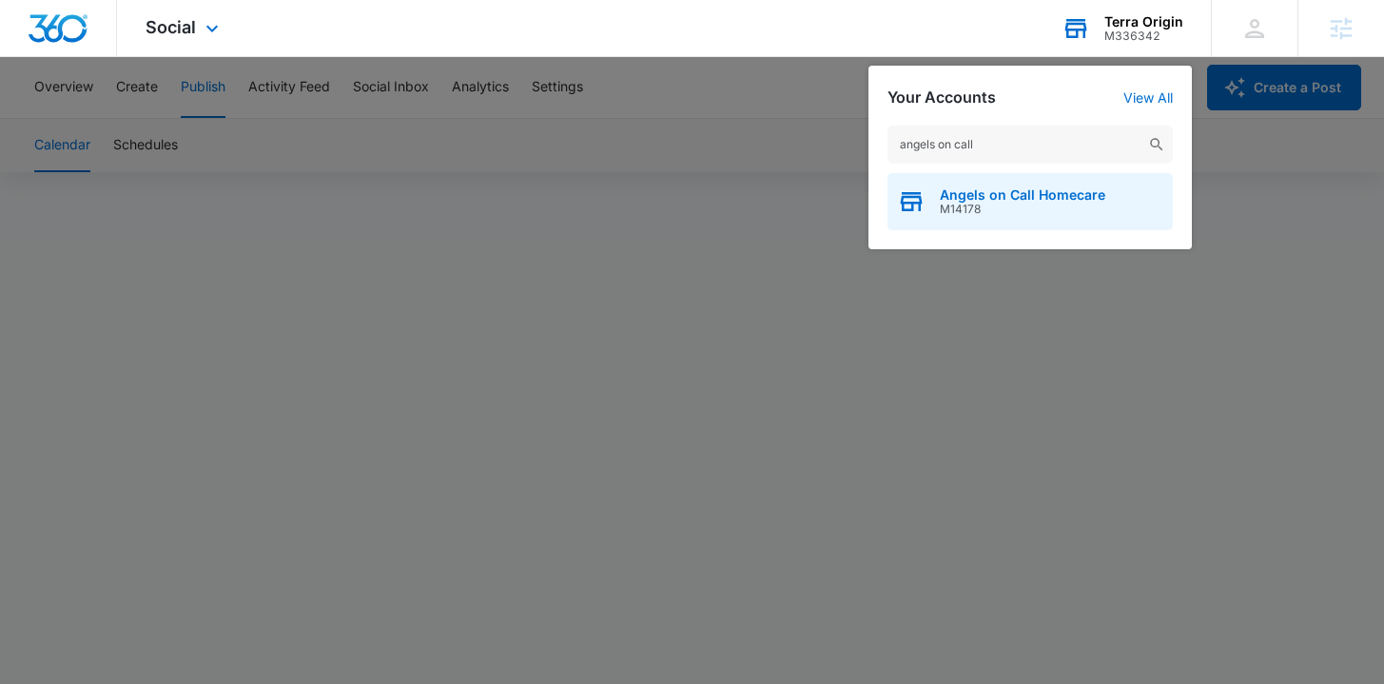
type input "angels on call"
click at [990, 209] on span "M14178" at bounding box center [1022, 209] width 165 height 13
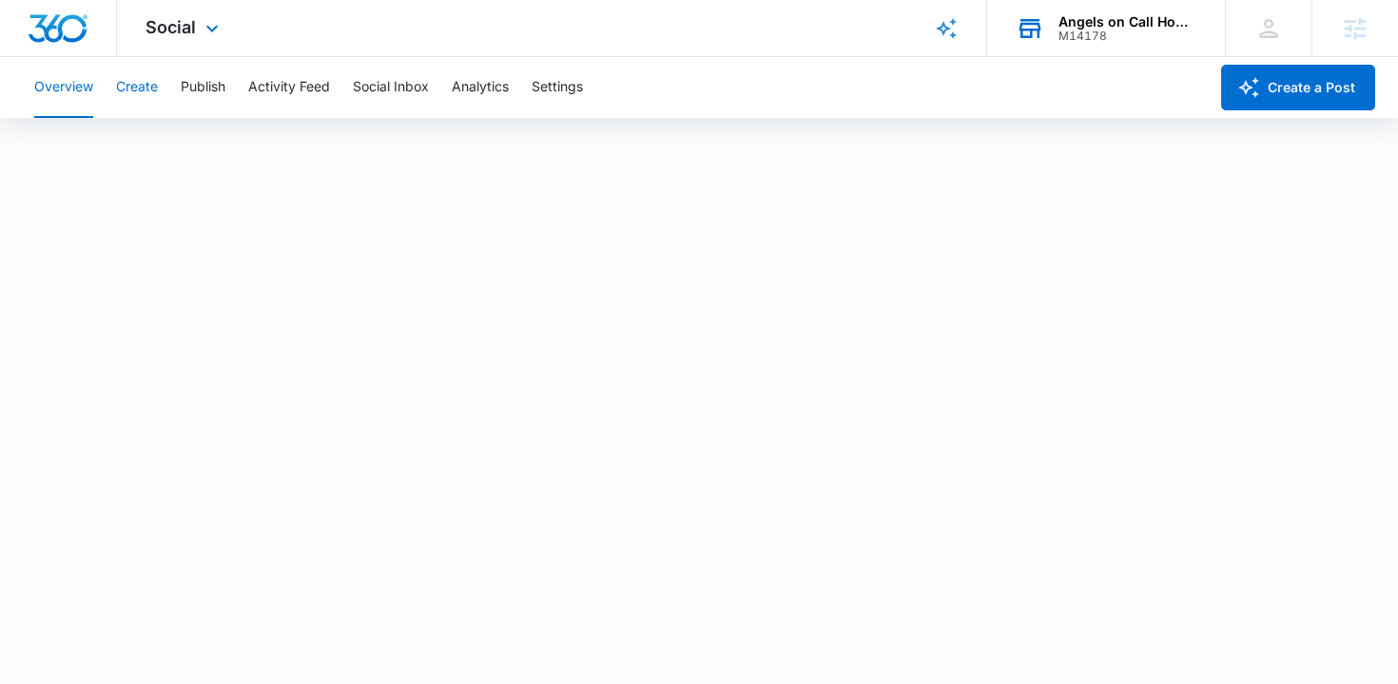
click at [135, 73] on button "Create" at bounding box center [137, 87] width 42 height 61
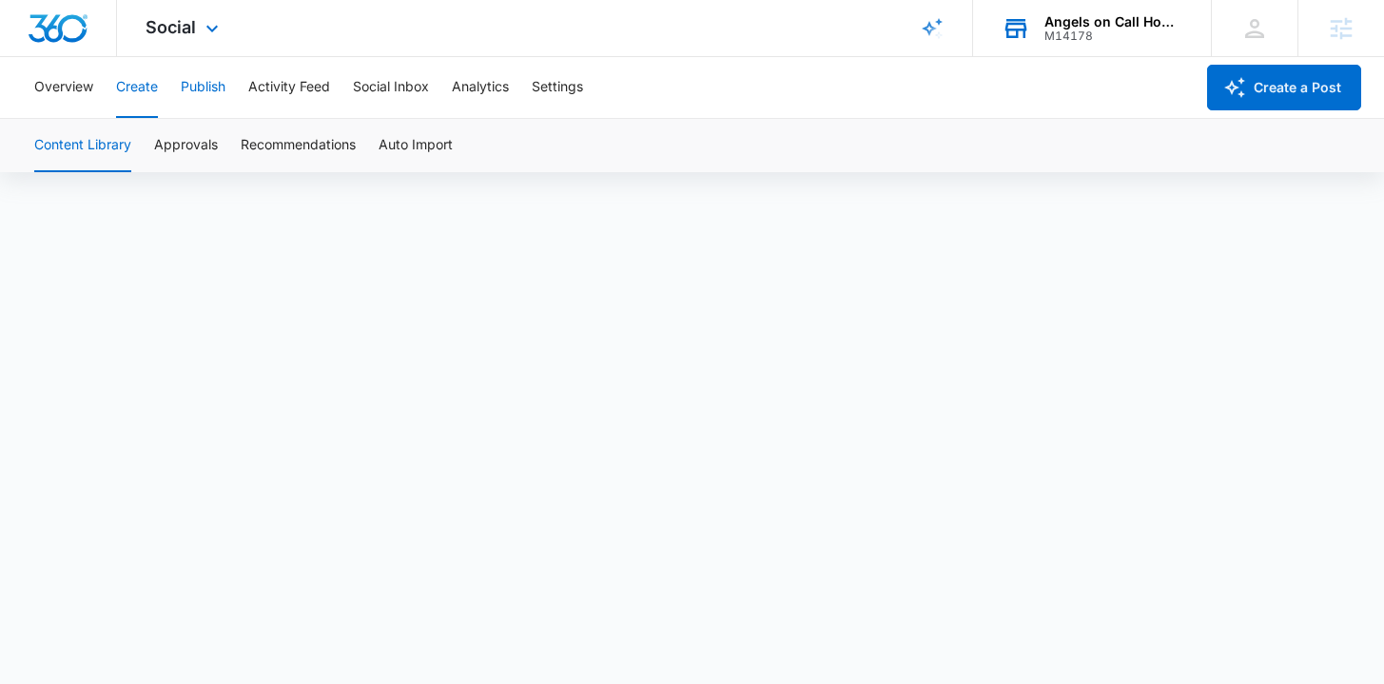
click at [187, 87] on button "Publish" at bounding box center [203, 87] width 45 height 61
click at [1082, 45] on div "Angels on Call Homecare M14178 Your Accounts View All" at bounding box center [1092, 28] width 238 height 56
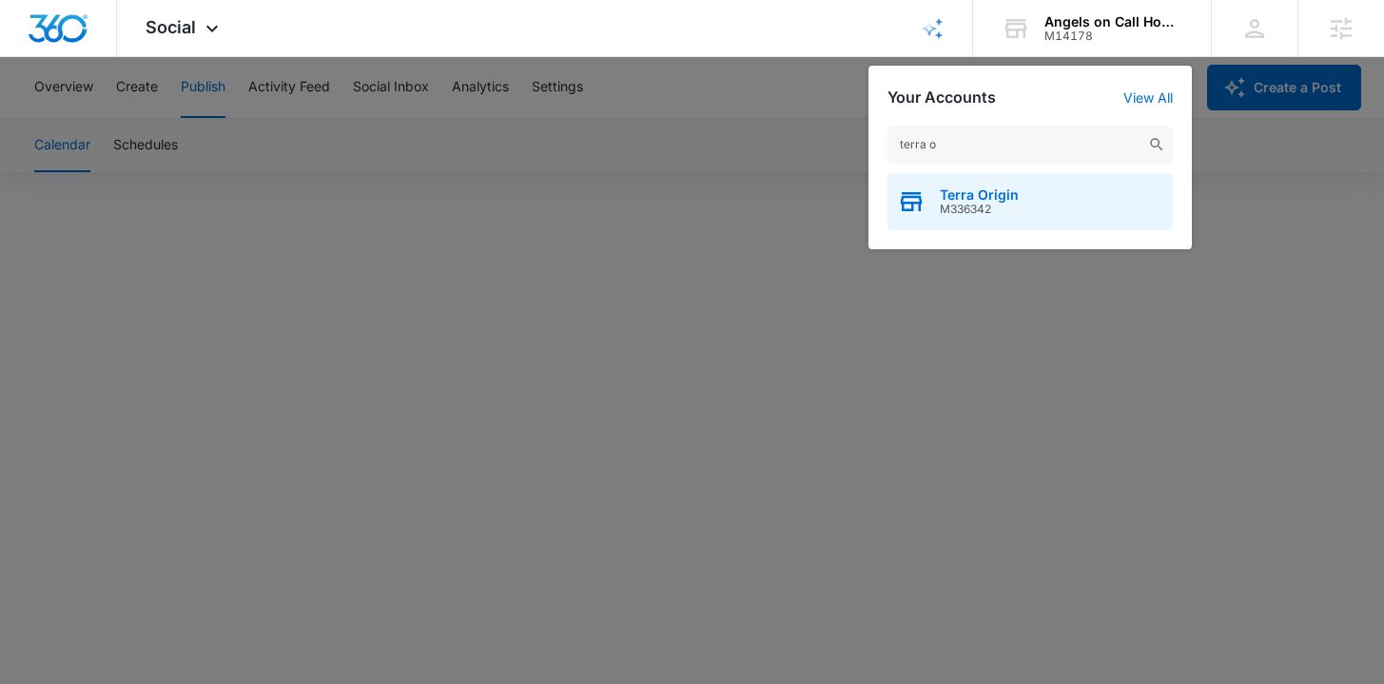
type input "terra o"
click at [969, 192] on span "Terra Origin" at bounding box center [979, 194] width 79 height 15
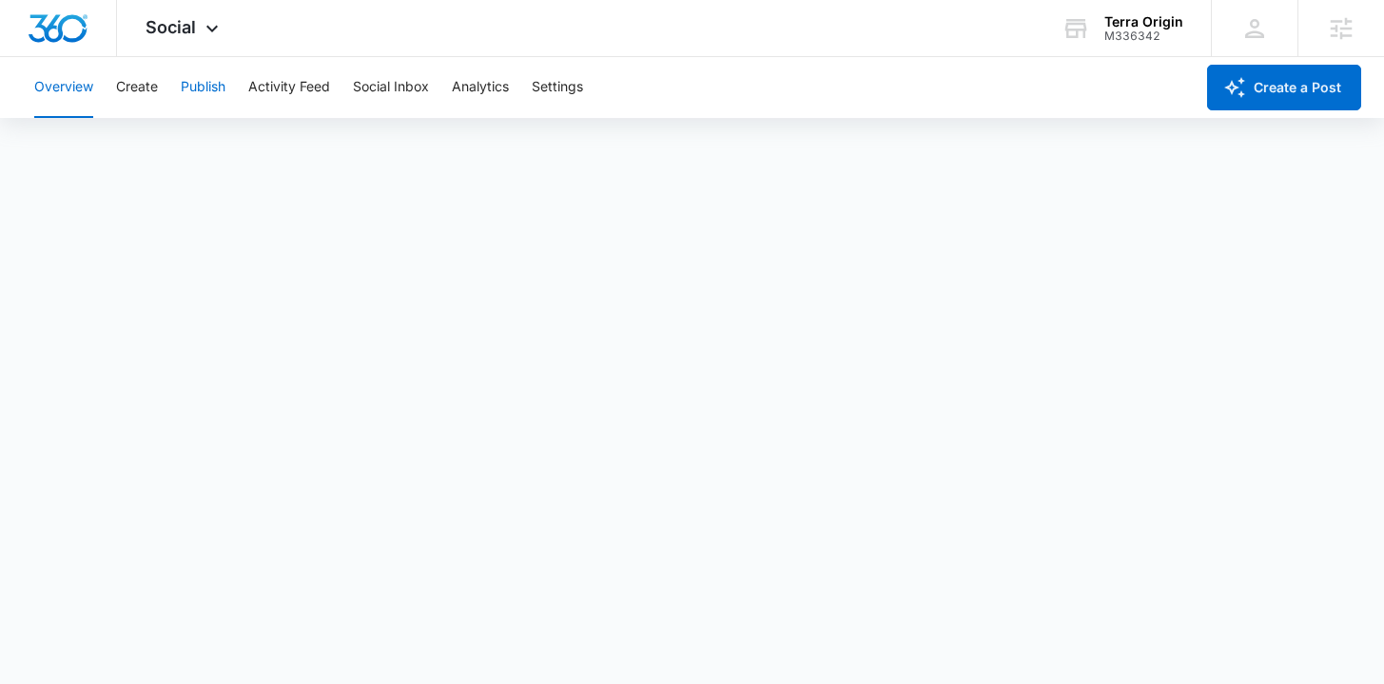
click at [220, 98] on button "Publish" at bounding box center [203, 87] width 45 height 61
click at [162, 99] on div "Overview Create Publish Activity Feed Social Inbox Analytics Settings" at bounding box center [608, 87] width 1171 height 61
click at [157, 96] on button "Create" at bounding box center [137, 87] width 42 height 61
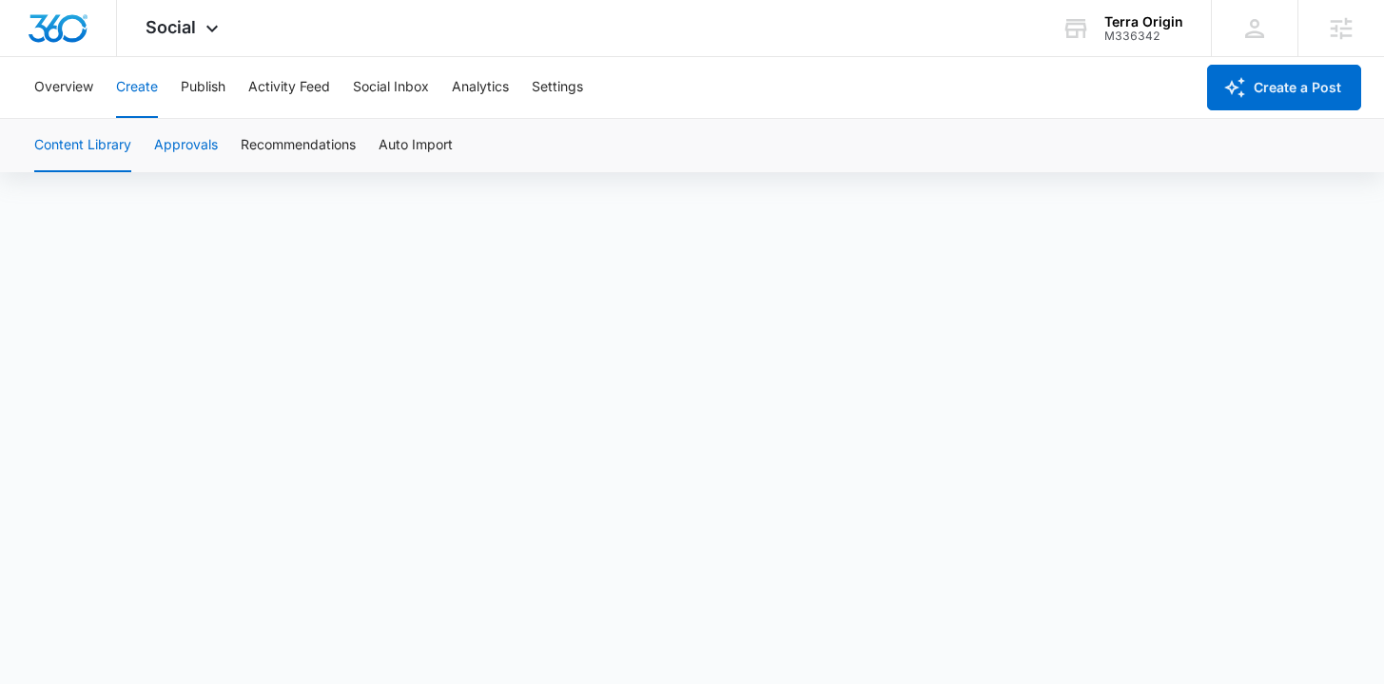
click at [177, 132] on button "Approvals" at bounding box center [186, 145] width 64 height 53
click at [195, 88] on button "Publish" at bounding box center [203, 87] width 45 height 61
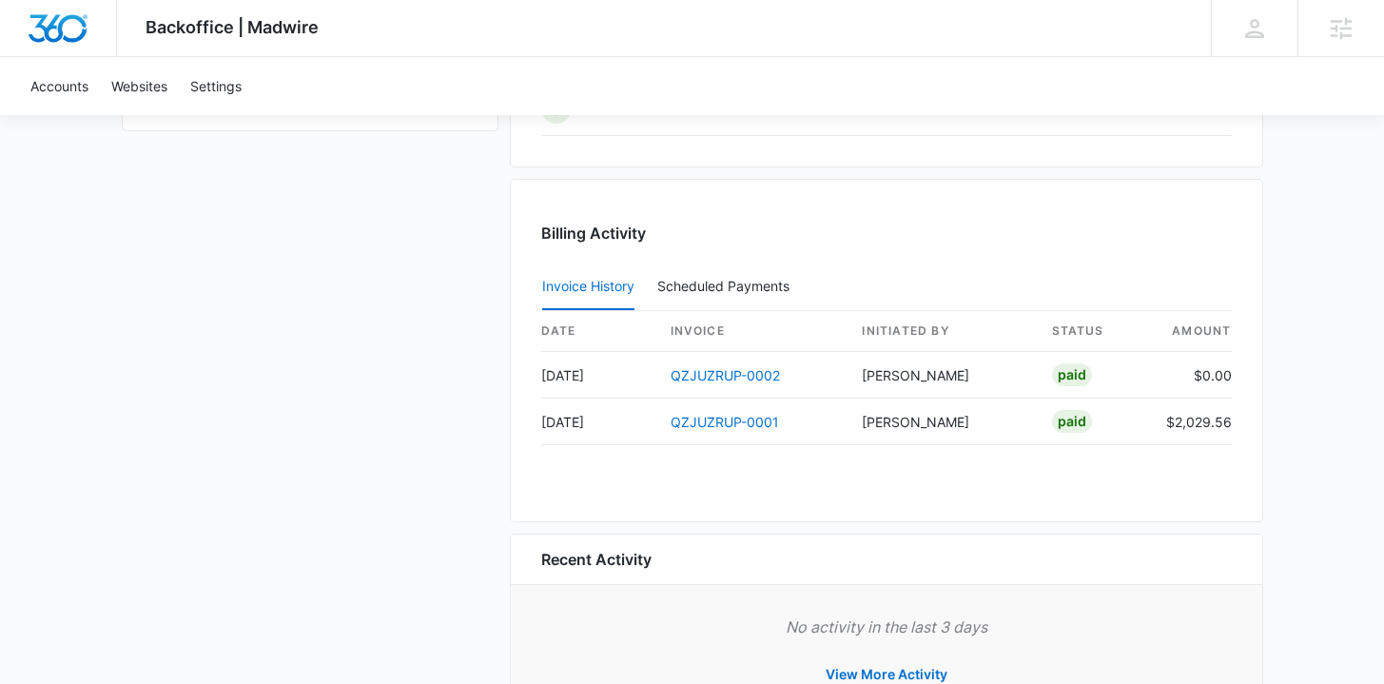
scroll to position [1630, 0]
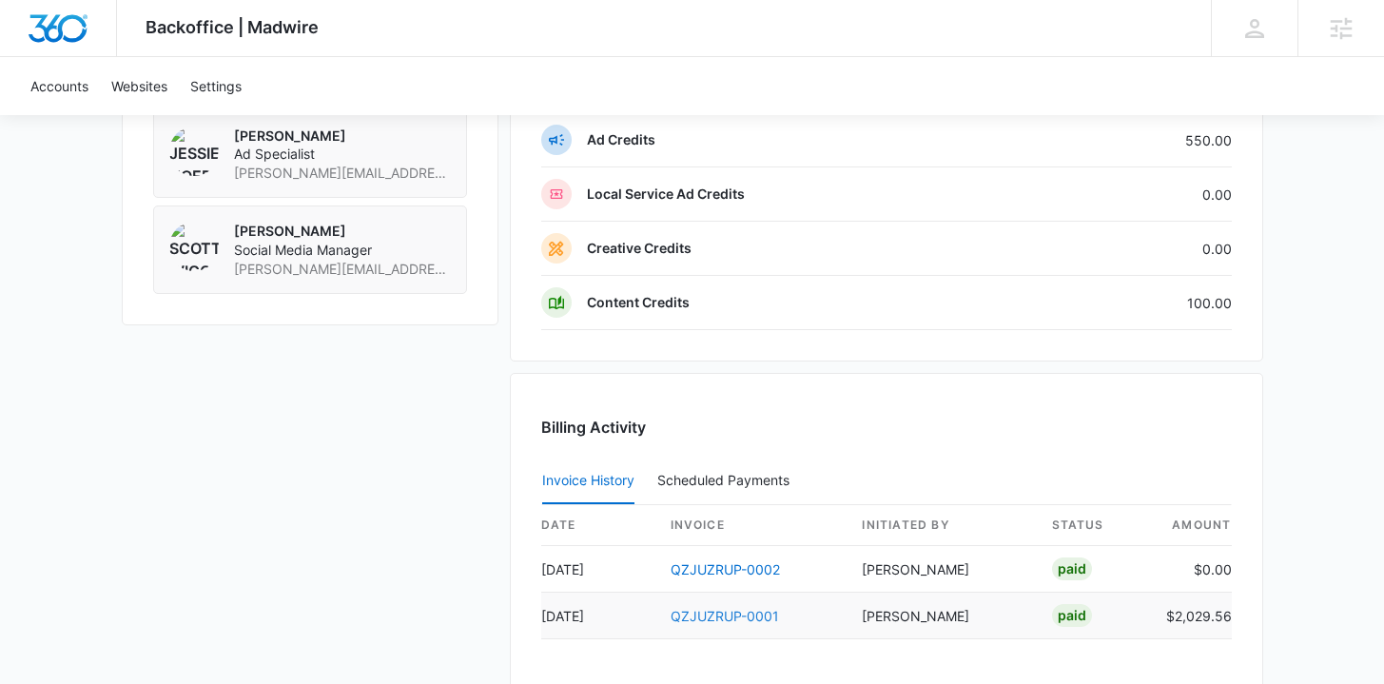
click at [745, 613] on link "QZJUZRUP-0001" at bounding box center [724, 616] width 108 height 16
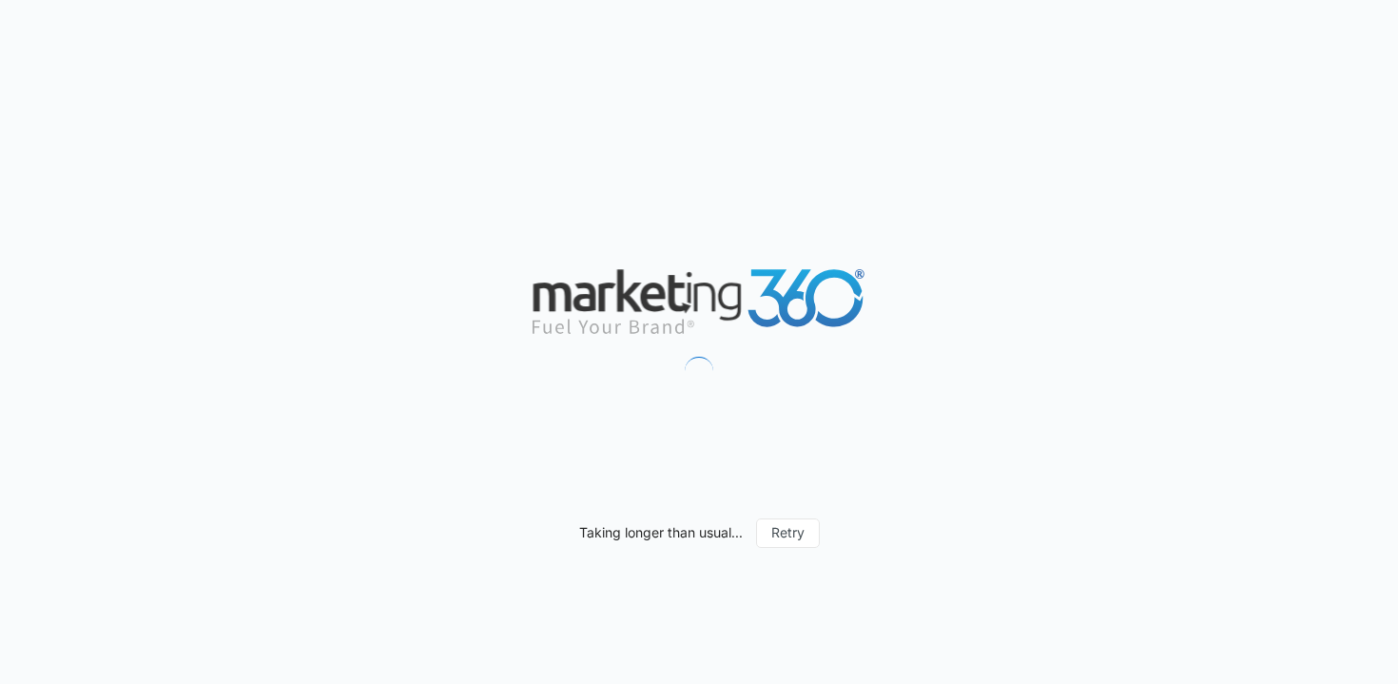
click at [670, 68] on div "Taking longer than usual... Retry" at bounding box center [699, 342] width 1398 height 684
